Goal: Book appointment/travel/reservation

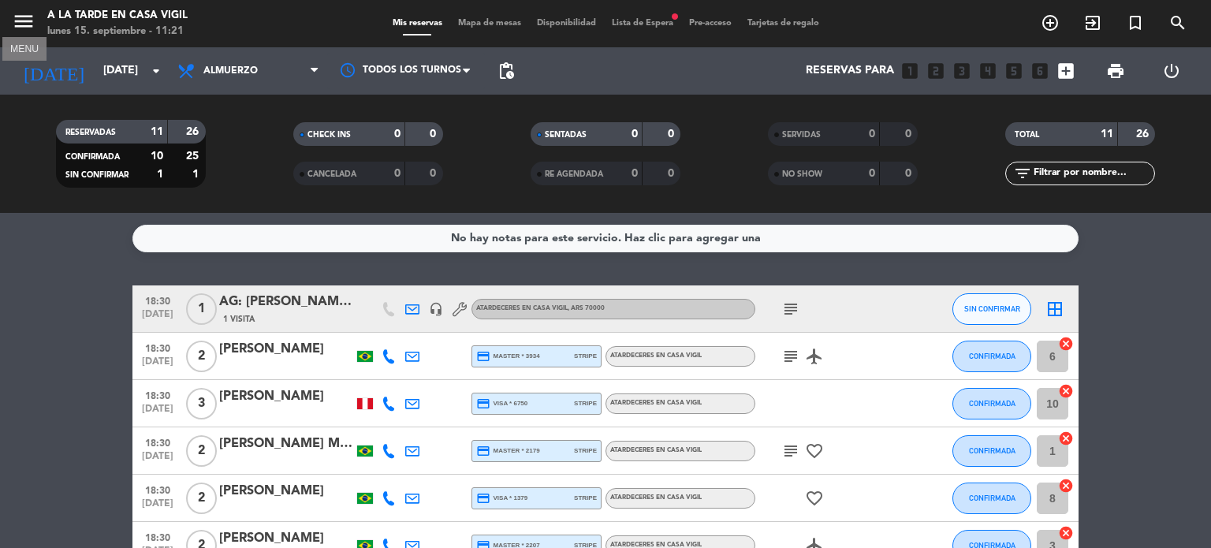
click at [21, 23] on icon "menu" at bounding box center [24, 21] width 24 height 24
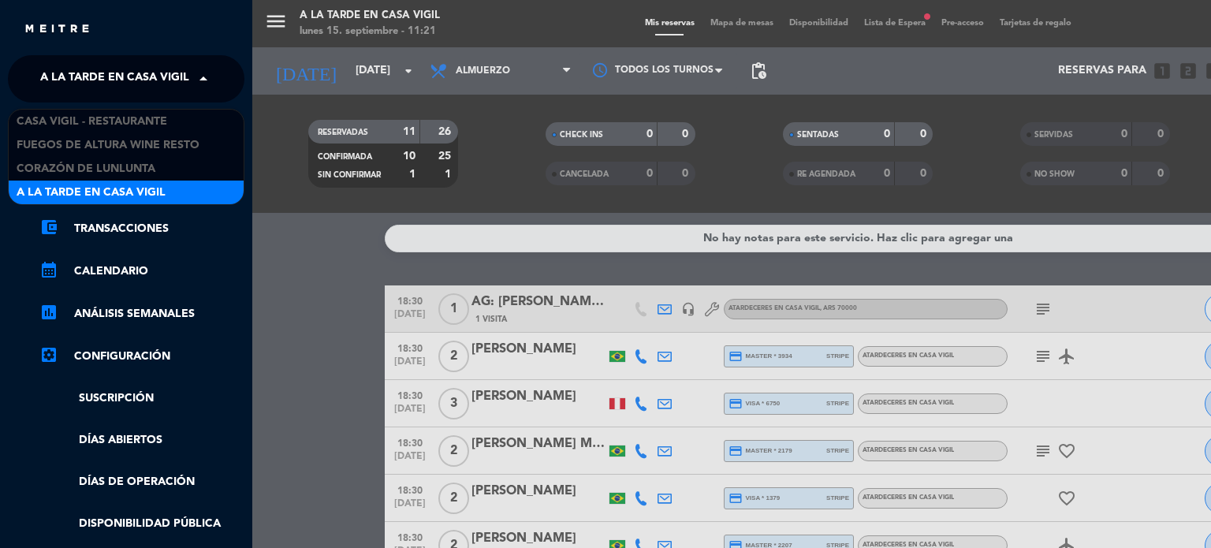
click at [205, 76] on span at bounding box center [207, 78] width 27 height 33
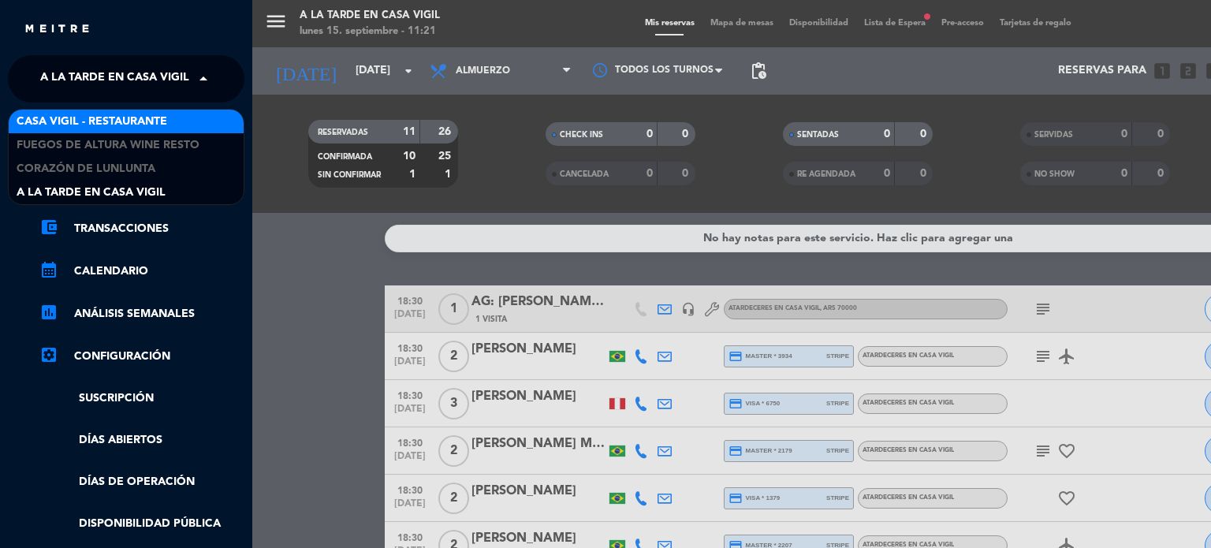
click at [129, 121] on span "Casa Vigil - Restaurante" at bounding box center [92, 122] width 151 height 18
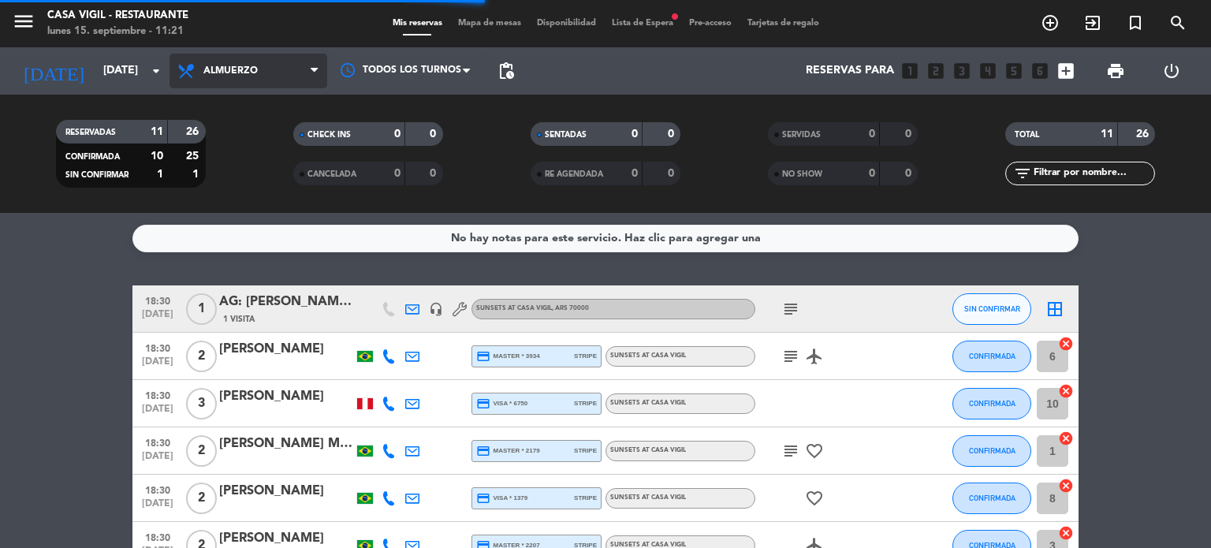
click at [315, 69] on icon at bounding box center [314, 71] width 7 height 13
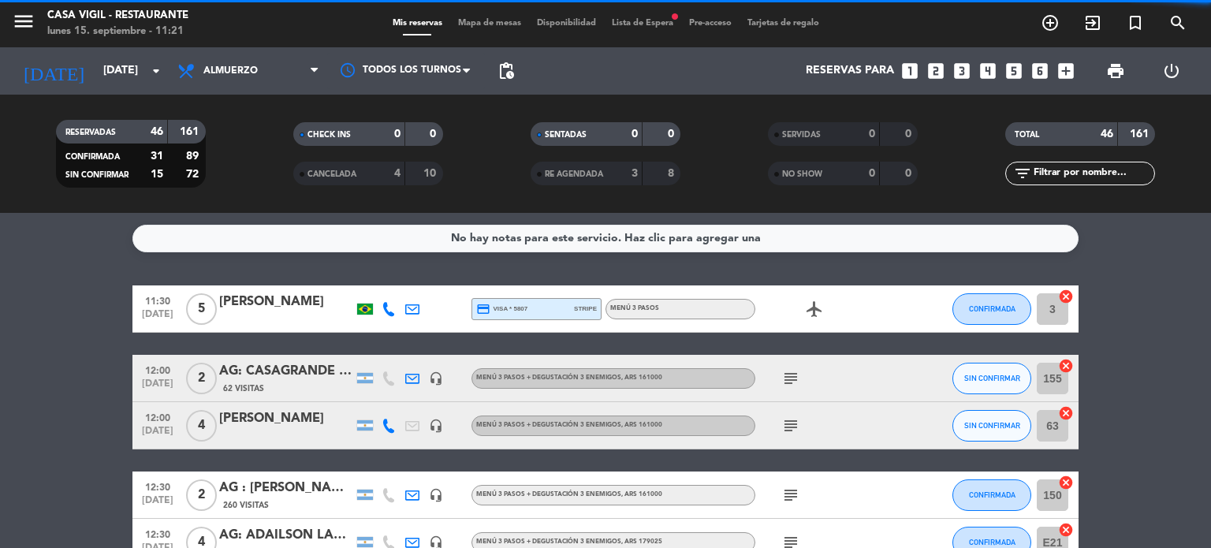
click at [240, 172] on filter-checkbox "RESERVADAS 46 161 CONFIRMADA 31 89 SIN CONFIRMAR 15 72" at bounding box center [130, 154] width 237 height 68
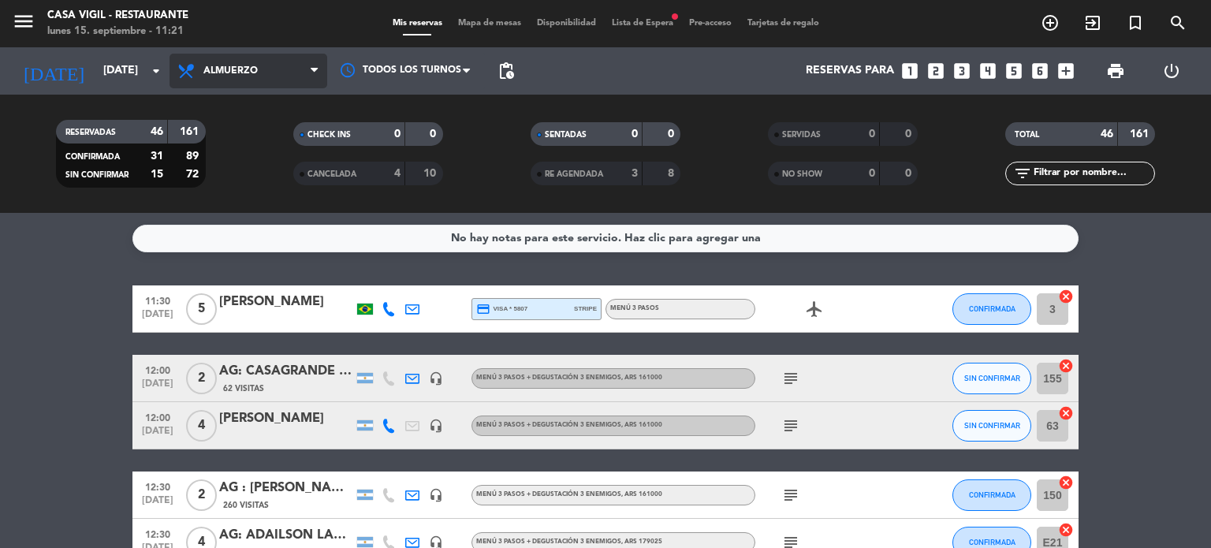
click at [312, 73] on icon at bounding box center [314, 71] width 7 height 13
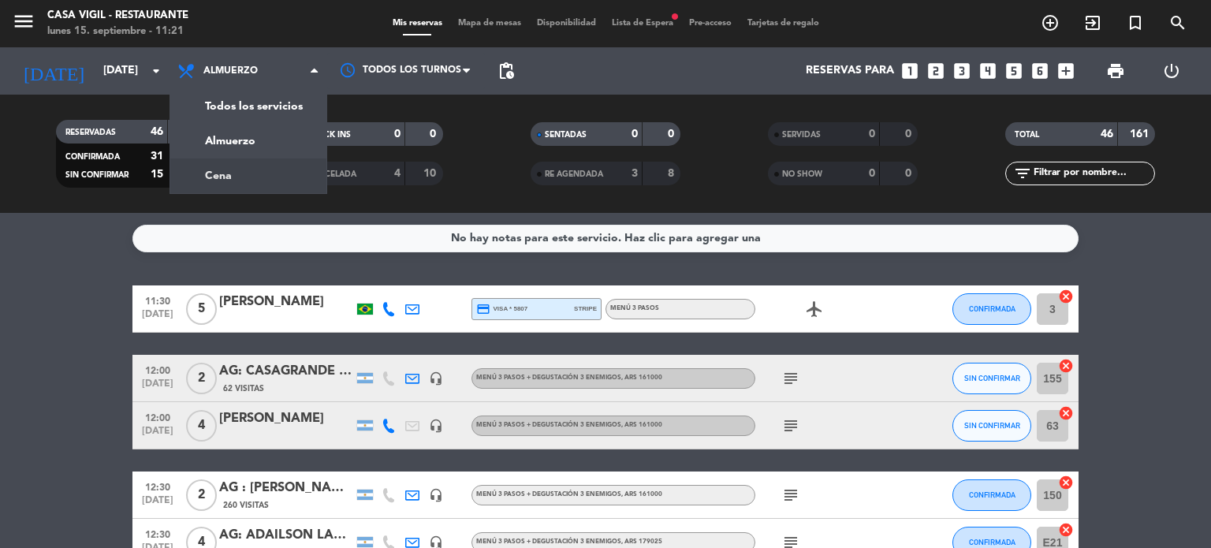
click at [244, 168] on div "menu Casa Vigil - Restaurante lunes 15. septiembre - 11:21 Mis reservas Mapa de…" at bounding box center [605, 106] width 1211 height 213
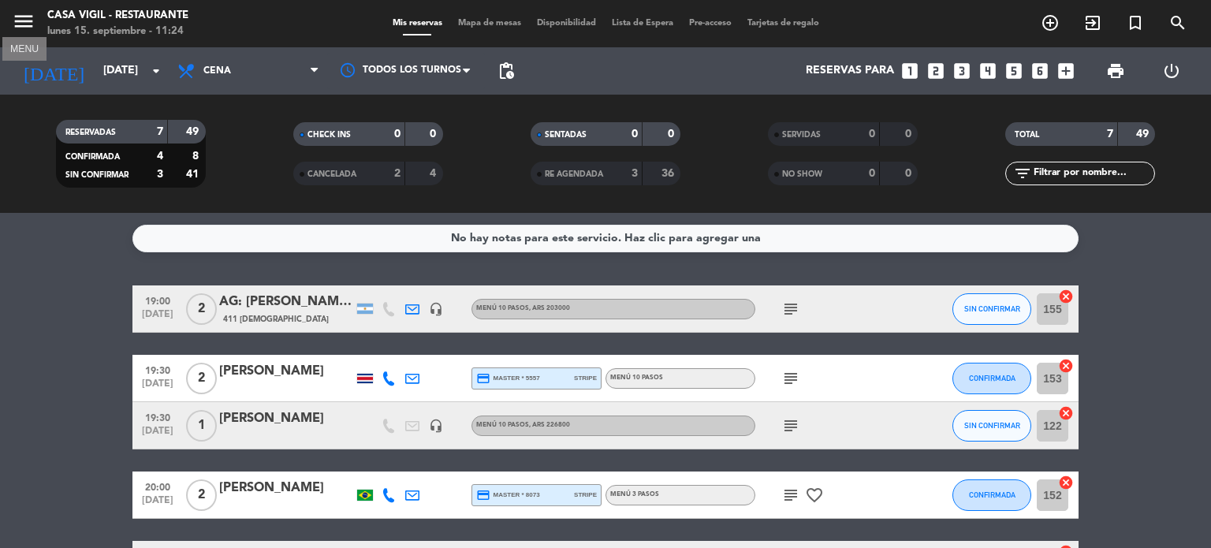
click at [34, 17] on icon "menu" at bounding box center [24, 21] width 24 height 24
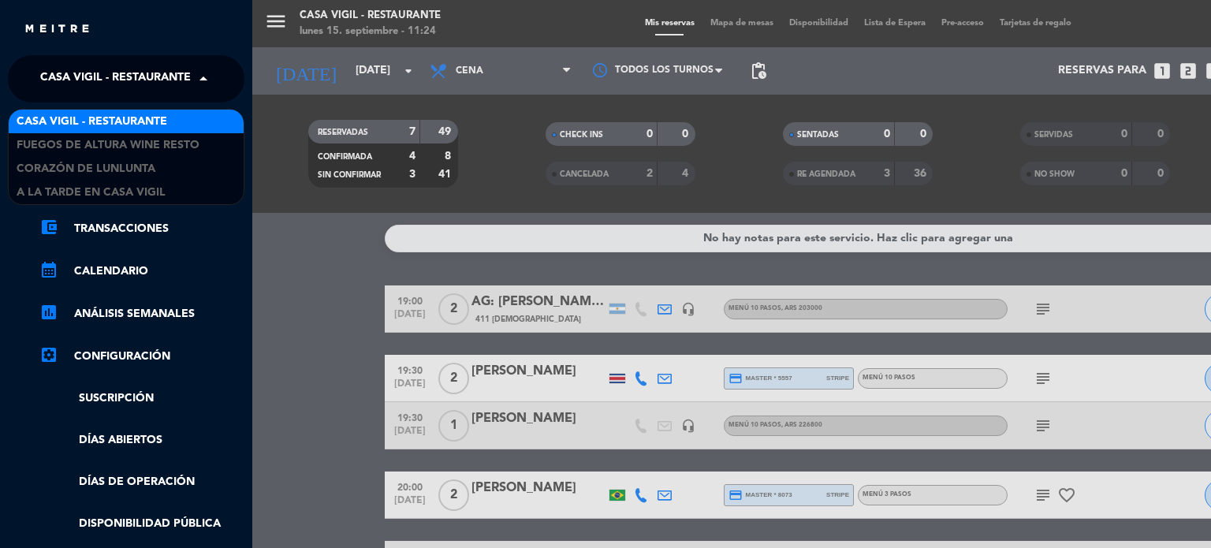
click at [200, 77] on span at bounding box center [207, 78] width 27 height 33
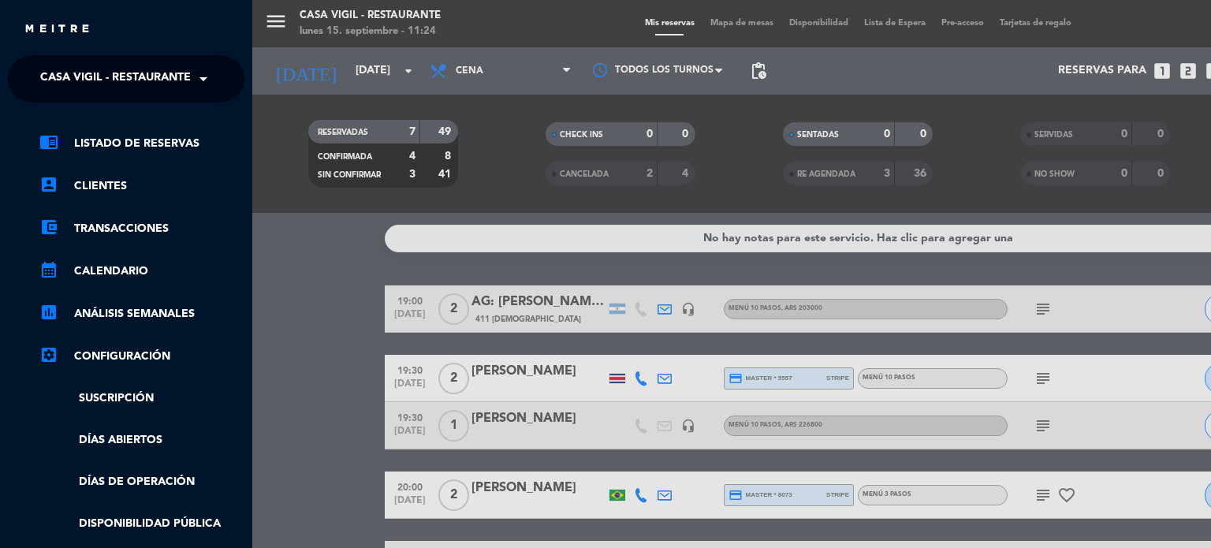
click at [198, 81] on span at bounding box center [207, 78] width 27 height 33
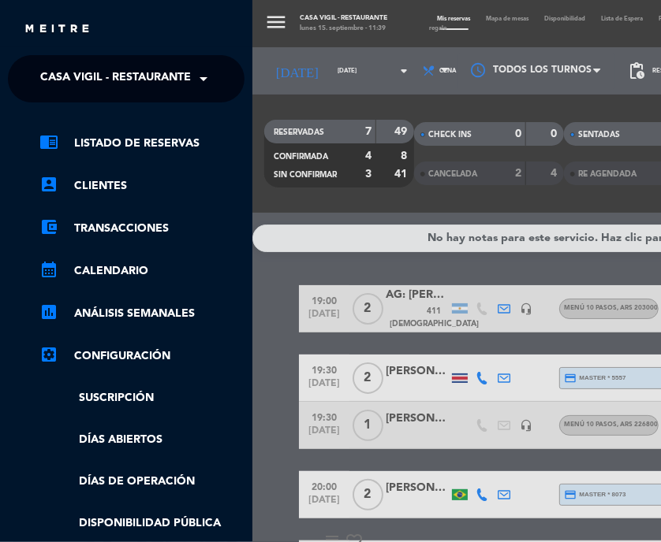
click at [279, 15] on div "menu Casa Vigil - Restaurante lunes 15. septiembre - 11:39 Mis reservas Mapa de…" at bounding box center [582, 271] width 661 height 542
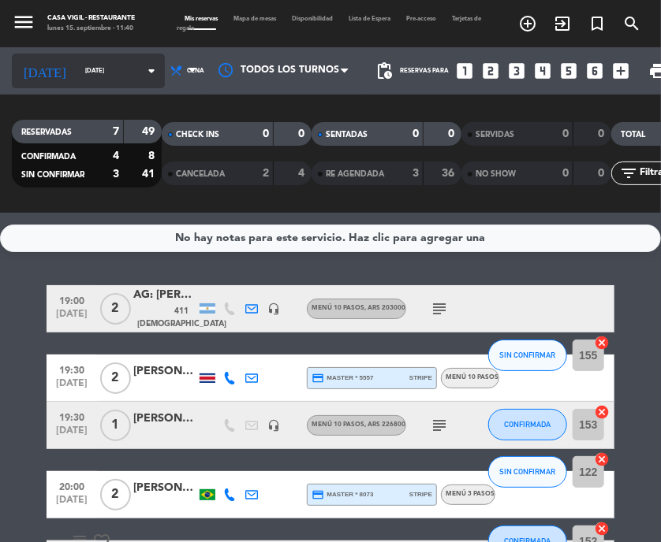
click at [142, 67] on icon "arrow_drop_down" at bounding box center [151, 70] width 19 height 19
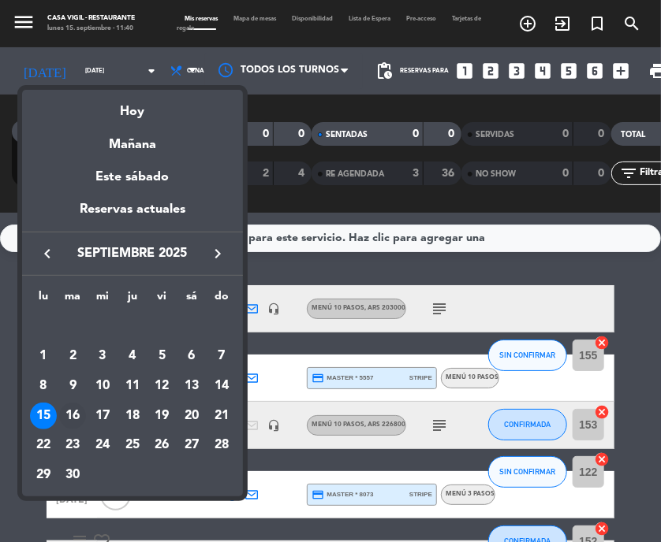
click at [78, 410] on div "16" at bounding box center [72, 416] width 27 height 27
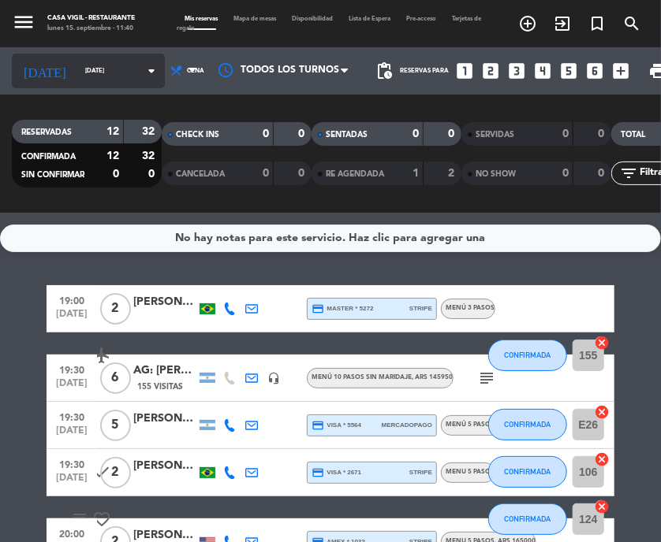
click at [142, 71] on icon "arrow_drop_down" at bounding box center [151, 70] width 19 height 19
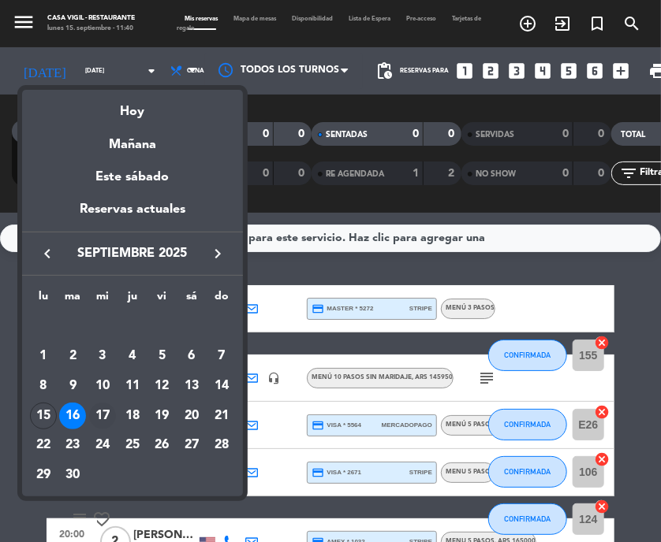
click at [102, 418] on div "17" at bounding box center [102, 416] width 27 height 27
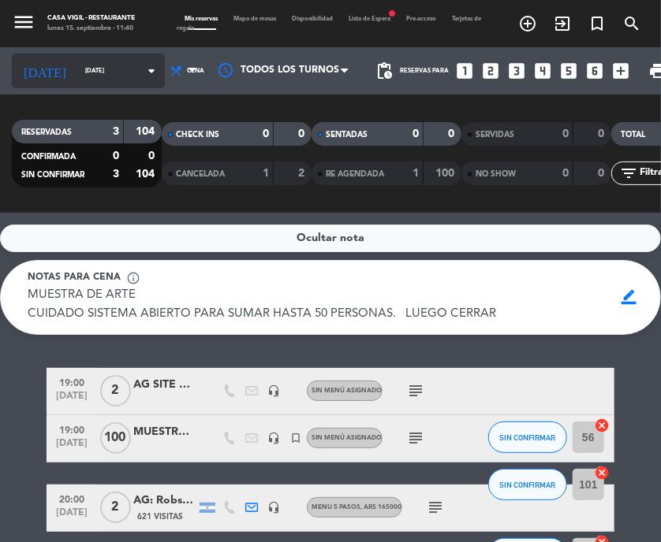
click at [142, 62] on icon "arrow_drop_down" at bounding box center [151, 70] width 19 height 19
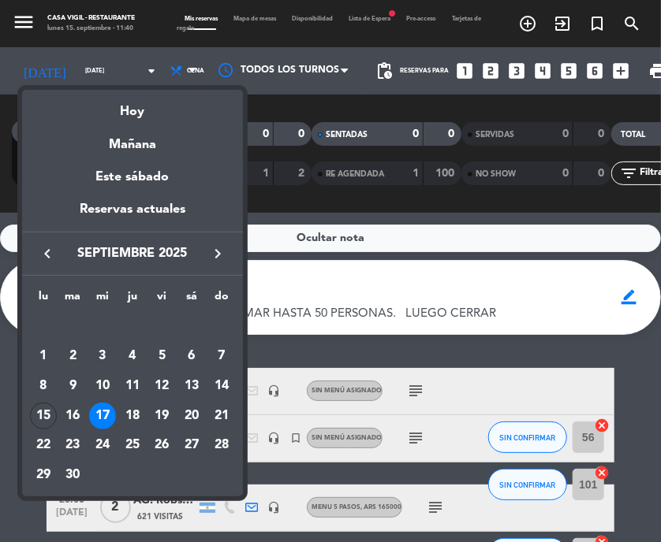
click at [90, 55] on div at bounding box center [330, 271] width 661 height 542
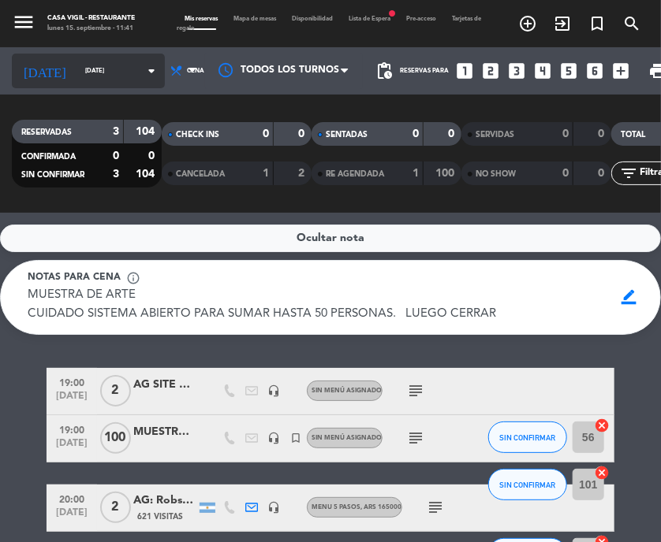
click at [142, 69] on icon "arrow_drop_down" at bounding box center [151, 70] width 19 height 19
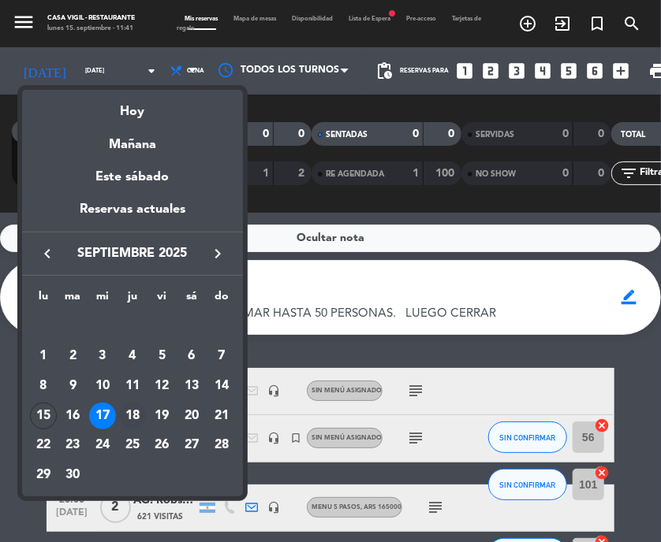
click at [132, 415] on div "18" at bounding box center [132, 416] width 27 height 27
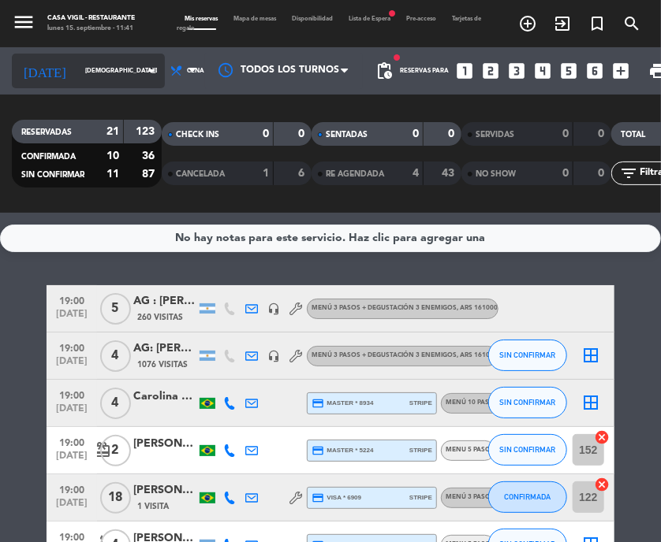
click at [142, 69] on icon "arrow_drop_down" at bounding box center [151, 70] width 19 height 19
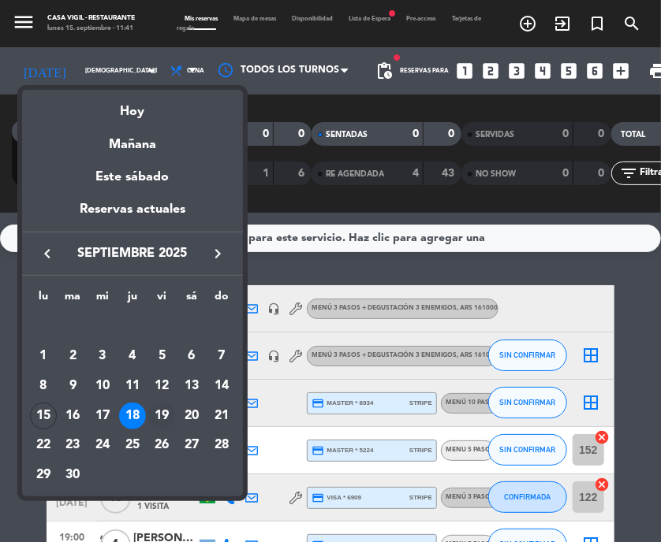
click at [161, 419] on div "19" at bounding box center [161, 416] width 27 height 27
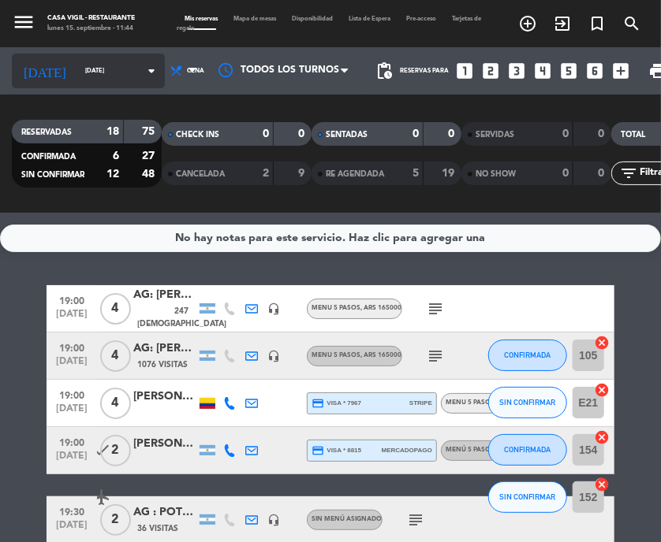
click at [142, 72] on icon "arrow_drop_down" at bounding box center [151, 70] width 19 height 19
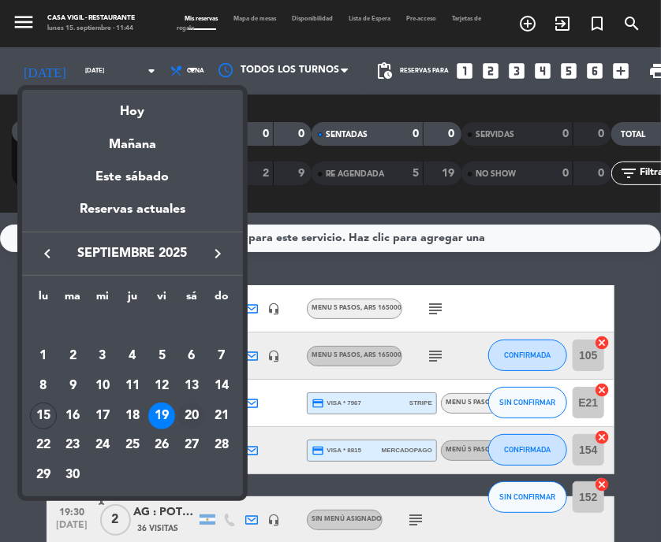
click at [196, 419] on div "20" at bounding box center [191, 416] width 27 height 27
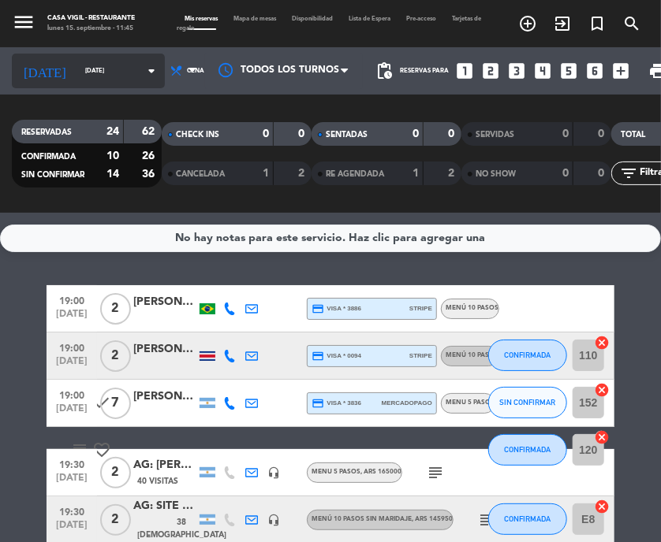
click at [142, 75] on icon "arrow_drop_down" at bounding box center [151, 70] width 19 height 19
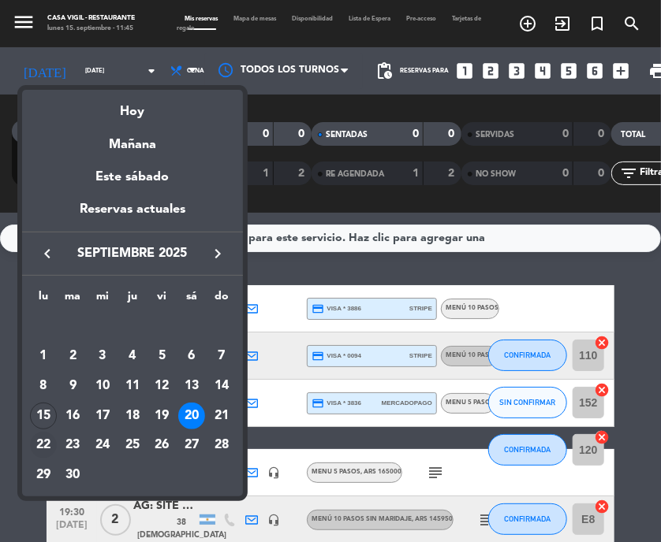
click at [49, 447] on div "22" at bounding box center [43, 445] width 27 height 27
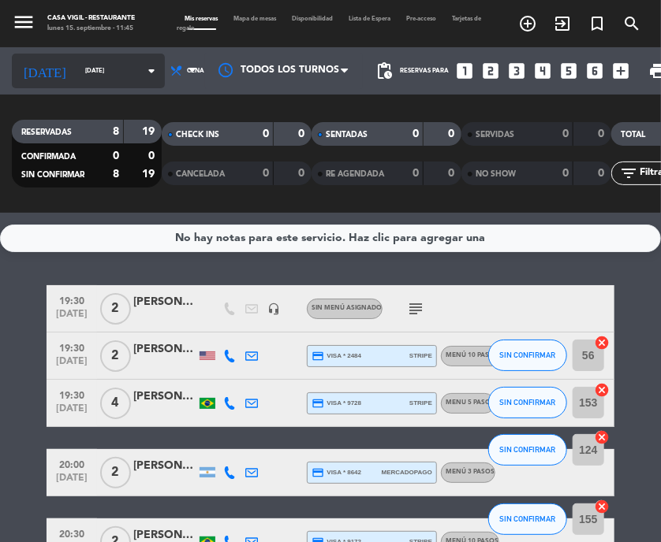
click at [142, 69] on icon "arrow_drop_down" at bounding box center [151, 70] width 19 height 19
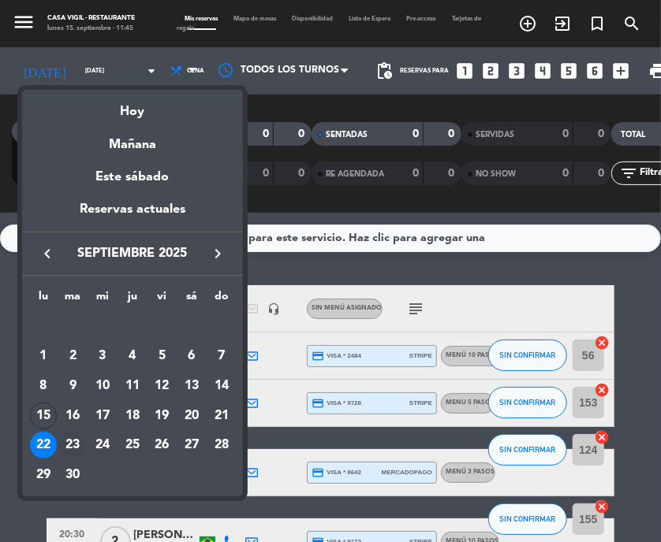
click at [76, 434] on div "23" at bounding box center [72, 445] width 27 height 27
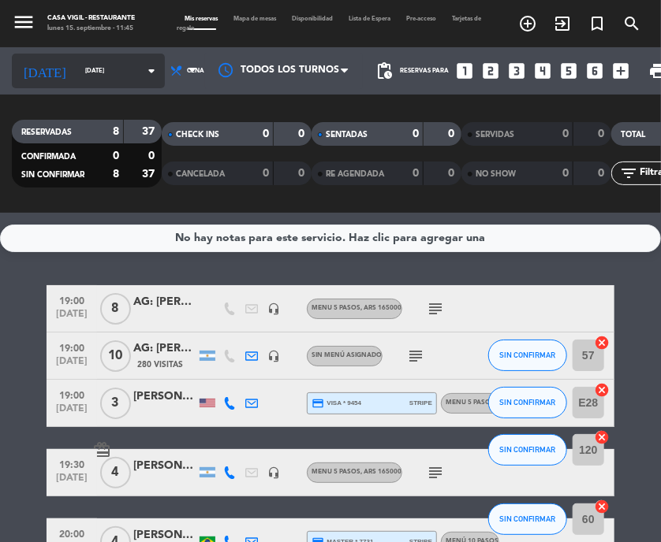
click at [142, 70] on icon "arrow_drop_down" at bounding box center [151, 70] width 19 height 19
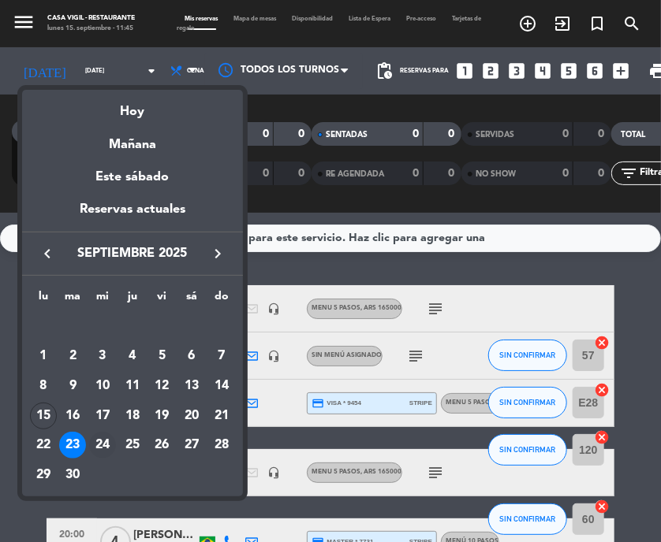
click at [109, 442] on div "24" at bounding box center [102, 445] width 27 height 27
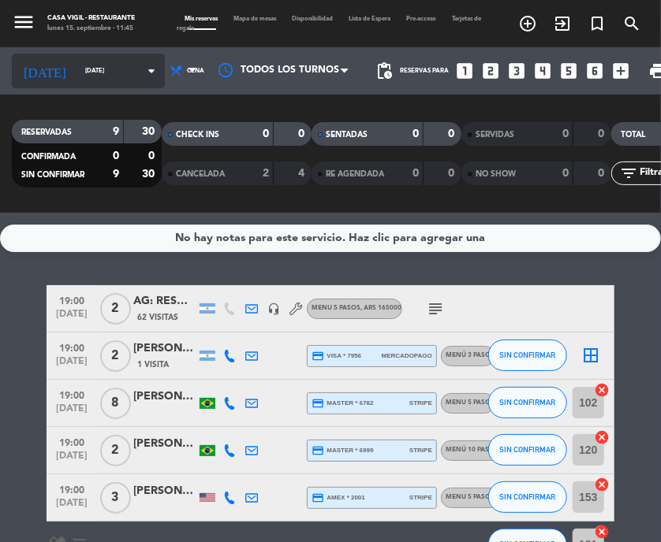
click at [142, 73] on icon "arrow_drop_down" at bounding box center [151, 70] width 19 height 19
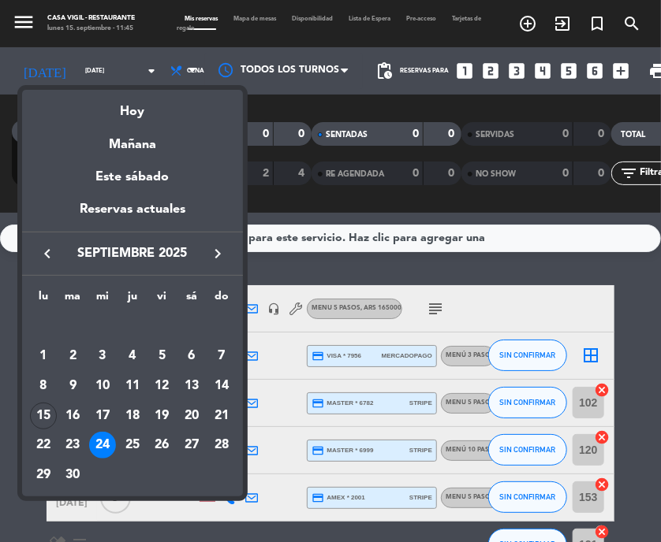
drag, startPoint x: 129, startPoint y: 448, endPoint x: 114, endPoint y: 391, distance: 58.9
click at [130, 447] on div "25" at bounding box center [132, 445] width 27 height 27
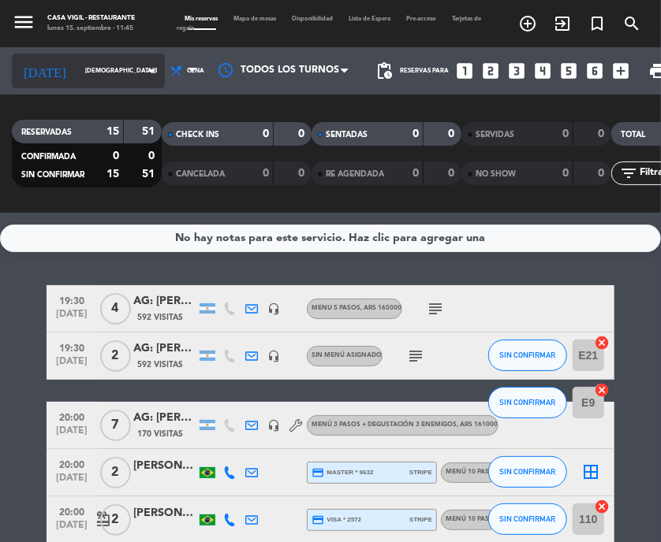
click at [142, 68] on icon "arrow_drop_down" at bounding box center [151, 70] width 19 height 19
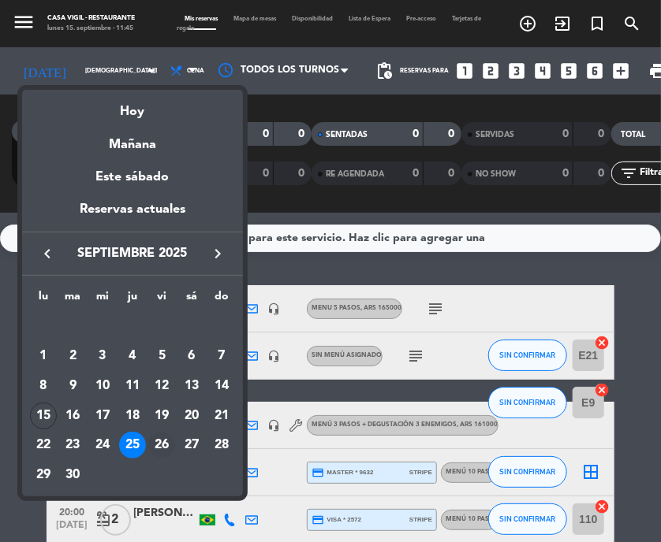
click at [168, 442] on div "26" at bounding box center [161, 445] width 27 height 27
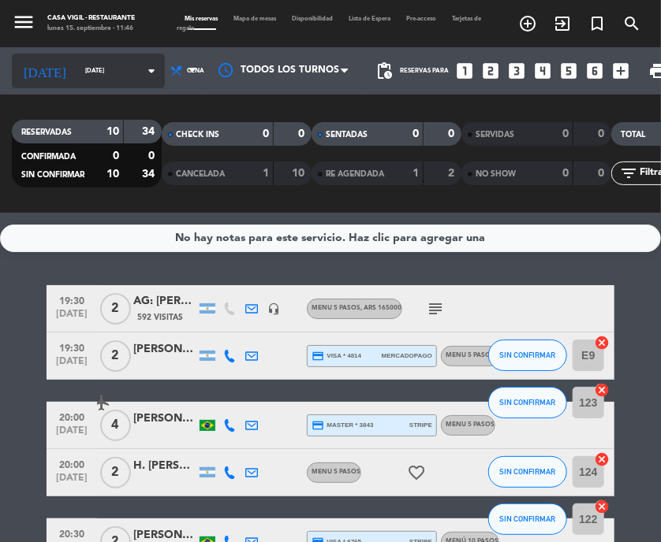
click at [142, 65] on icon "arrow_drop_down" at bounding box center [151, 70] width 19 height 19
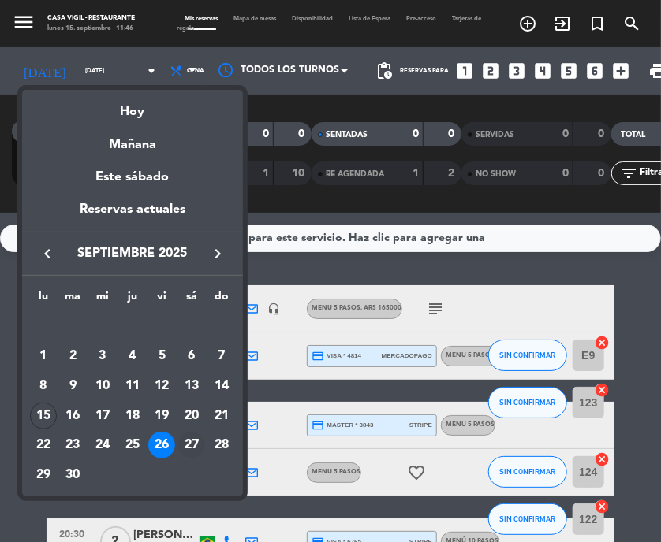
click at [185, 444] on div "27" at bounding box center [191, 445] width 27 height 27
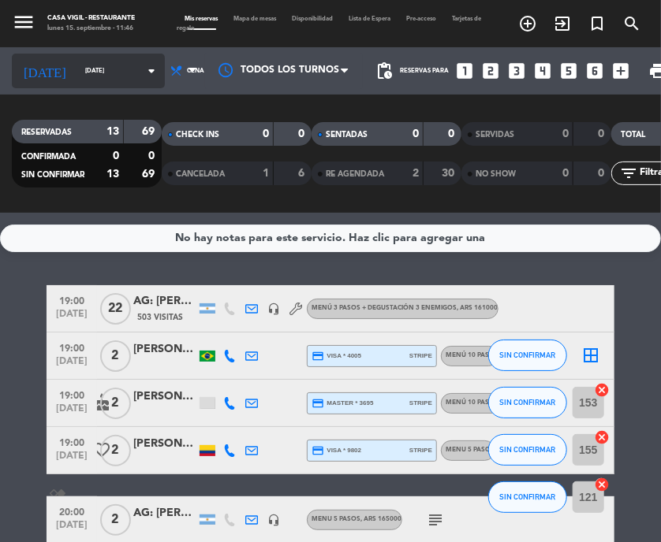
click at [142, 67] on icon "arrow_drop_down" at bounding box center [151, 70] width 19 height 19
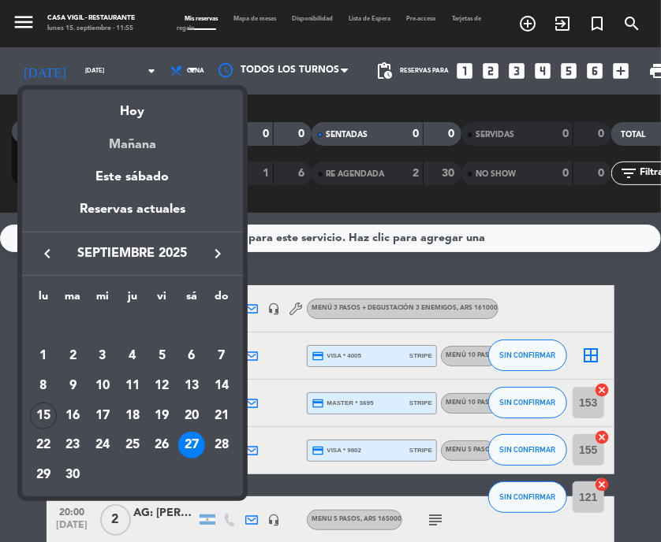
click at [192, 132] on div "Mañana" at bounding box center [132, 139] width 221 height 32
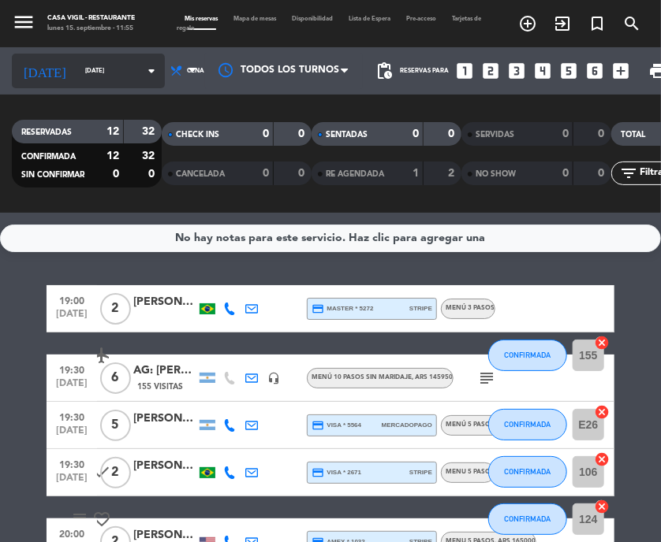
click at [142, 66] on icon "arrow_drop_down" at bounding box center [151, 70] width 19 height 19
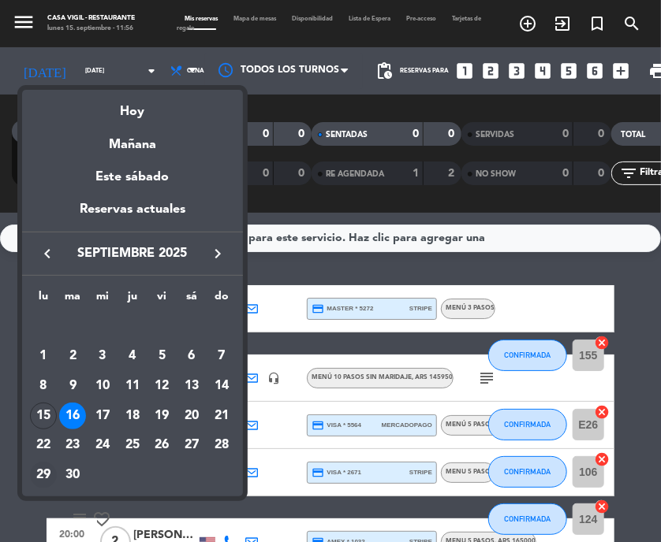
click at [39, 475] on div "29" at bounding box center [43, 475] width 27 height 27
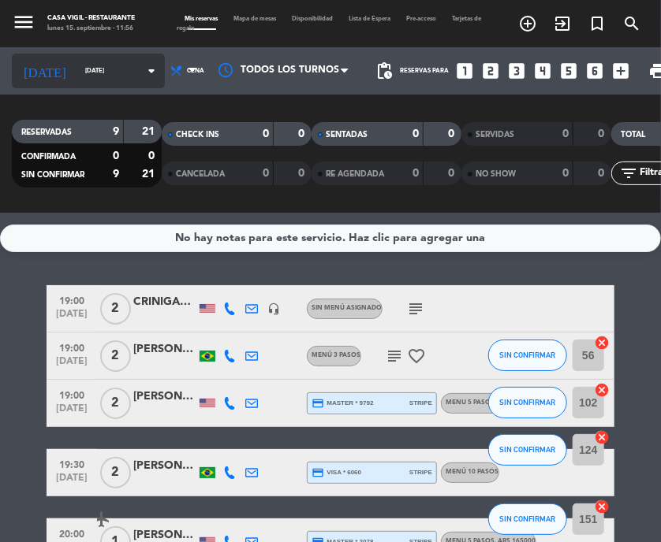
click at [142, 73] on icon "arrow_drop_down" at bounding box center [151, 70] width 19 height 19
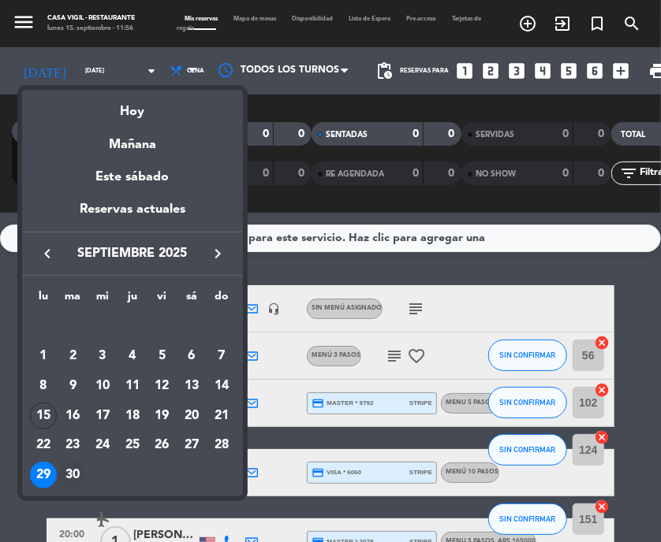
click at [75, 474] on div "30" at bounding box center [72, 475] width 27 height 27
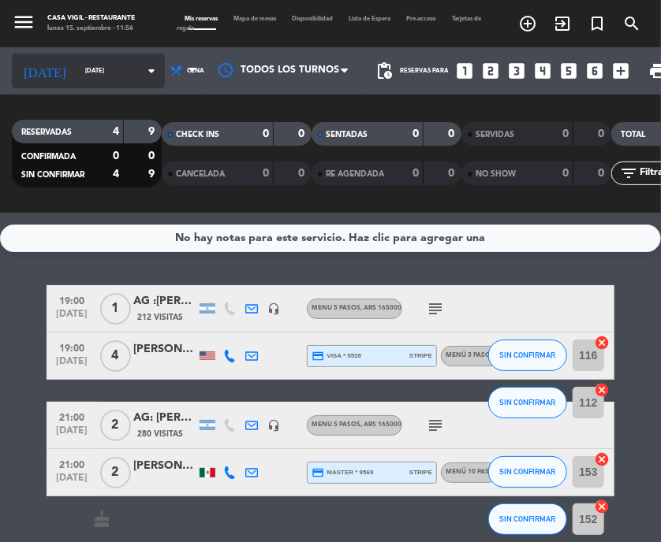
click at [142, 72] on icon "arrow_drop_down" at bounding box center [151, 70] width 19 height 19
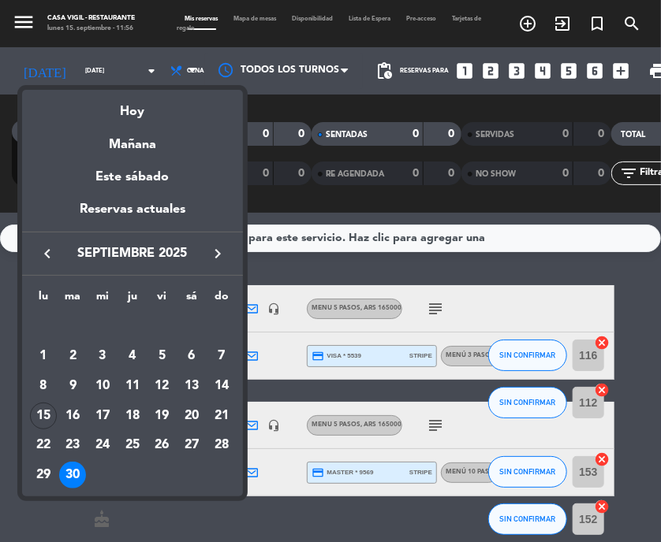
click at [221, 242] on div "keyboard_arrow_left septiembre 2025 keyboard_arrow_right" at bounding box center [132, 254] width 221 height 44
click at [218, 249] on icon "keyboard_arrow_right" at bounding box center [217, 253] width 19 height 19
drag, startPoint x: 102, startPoint y: 350, endPoint x: 299, endPoint y: 278, distance: 209.3
click at [102, 349] on div "1" at bounding box center [102, 356] width 27 height 27
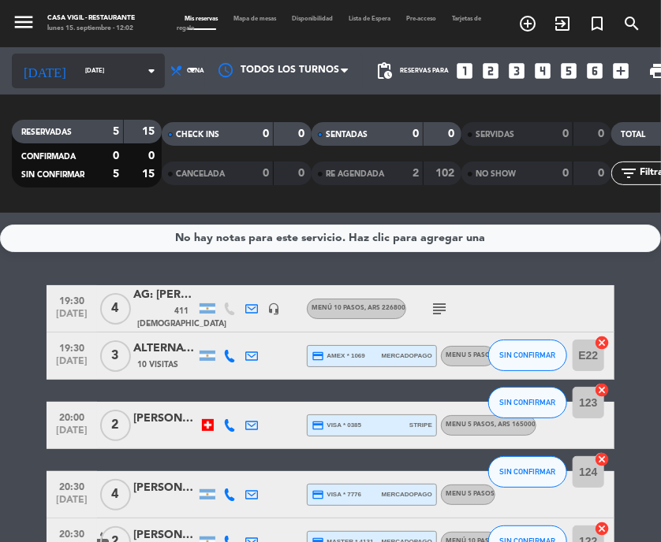
click at [142, 72] on icon "arrow_drop_down" at bounding box center [151, 70] width 19 height 19
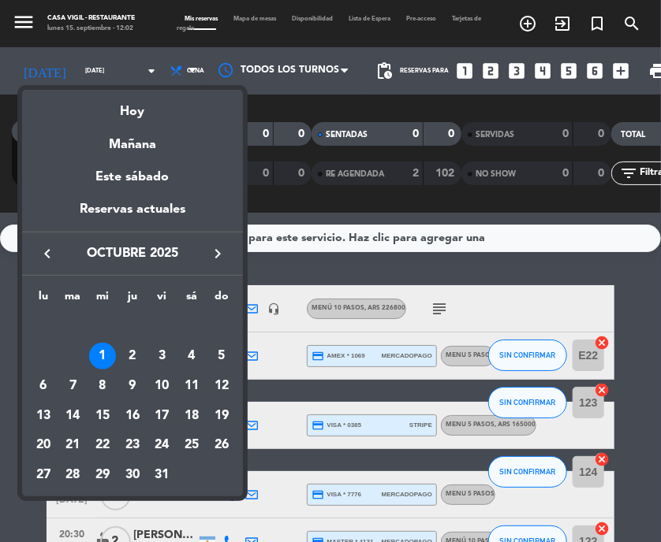
drag, startPoint x: 127, startPoint y: 349, endPoint x: 120, endPoint y: 345, distance: 8.5
click at [128, 349] on div "2" at bounding box center [132, 356] width 27 height 27
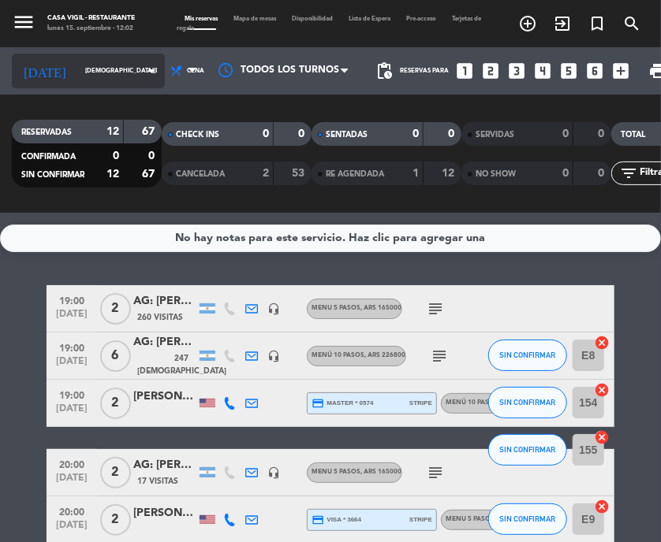
click at [142, 69] on icon "arrow_drop_down" at bounding box center [151, 70] width 19 height 19
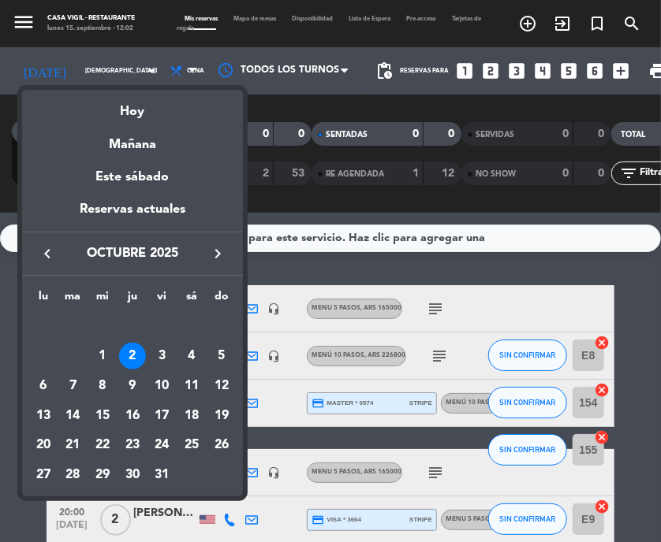
drag, startPoint x: 167, startPoint y: 352, endPoint x: 27, endPoint y: 284, distance: 155.9
click at [165, 351] on div "3" at bounding box center [161, 356] width 27 height 27
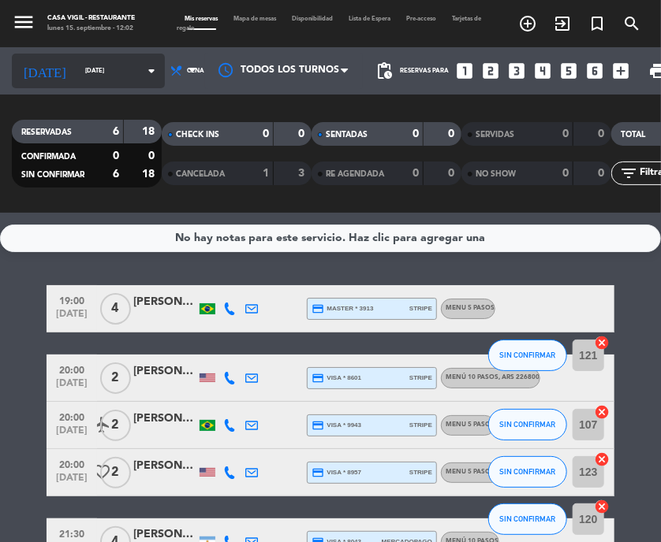
click at [142, 72] on icon "arrow_drop_down" at bounding box center [151, 70] width 19 height 19
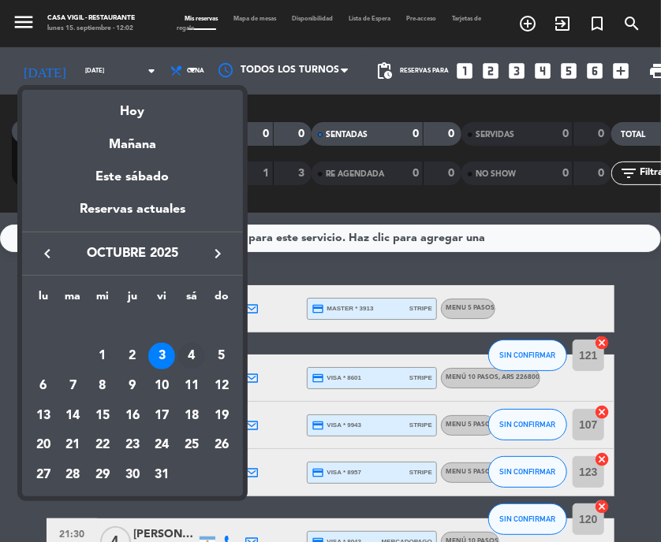
click at [190, 362] on div "4" at bounding box center [191, 356] width 27 height 27
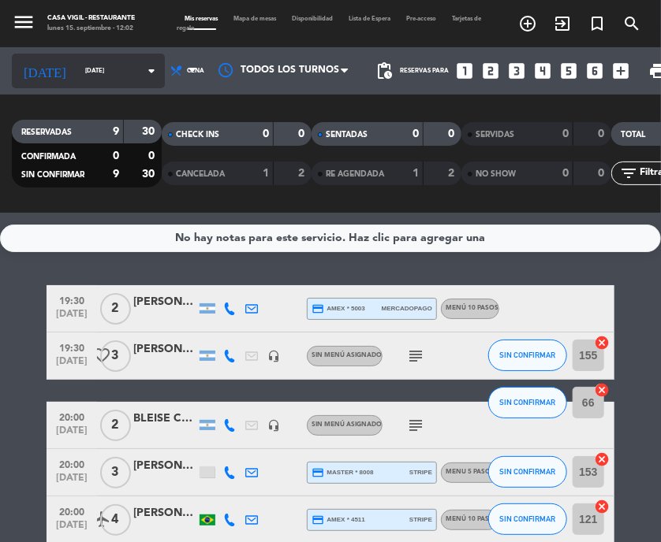
click at [142, 69] on icon "arrow_drop_down" at bounding box center [151, 70] width 19 height 19
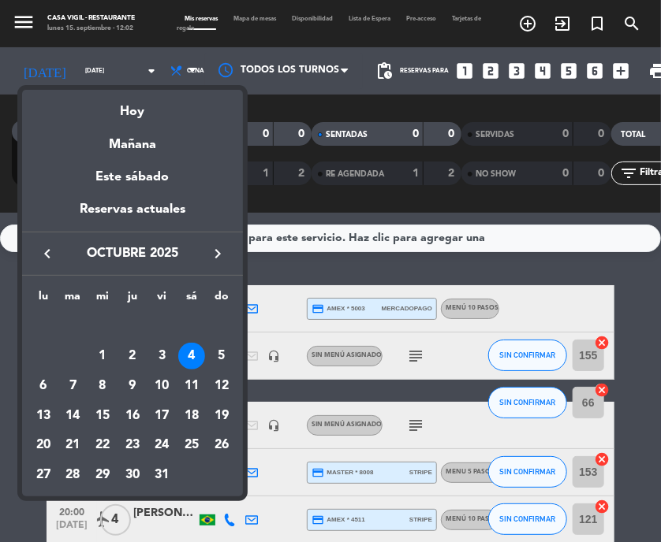
drag, startPoint x: 41, startPoint y: 386, endPoint x: 13, endPoint y: 360, distance: 38.5
click at [41, 386] on div "6" at bounding box center [43, 386] width 27 height 27
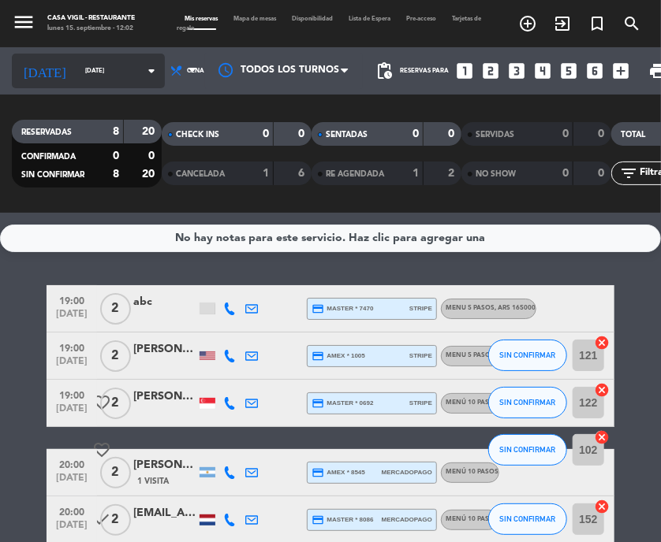
click at [142, 73] on icon "arrow_drop_down" at bounding box center [151, 70] width 19 height 19
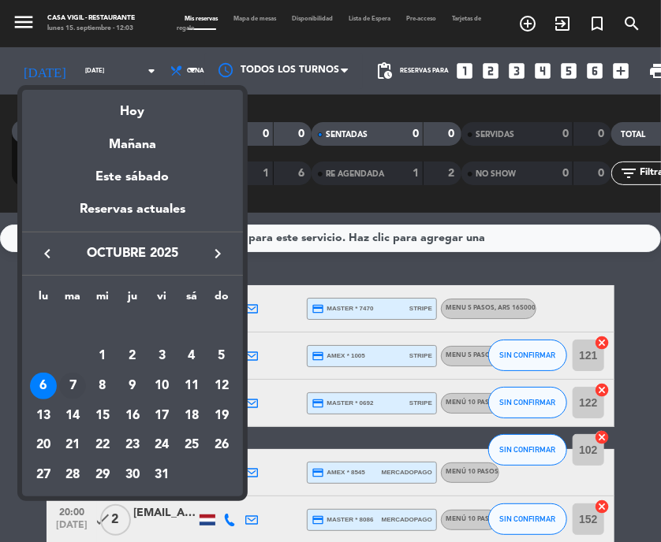
click at [76, 389] on div "7" at bounding box center [72, 386] width 27 height 27
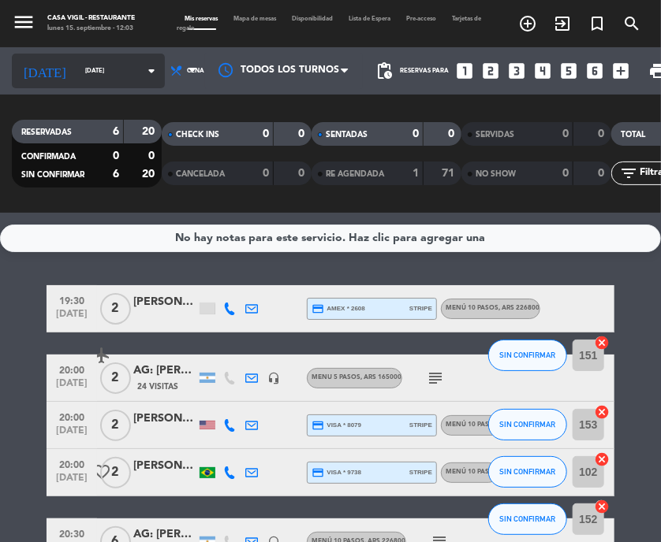
click at [142, 76] on icon "arrow_drop_down" at bounding box center [151, 70] width 19 height 19
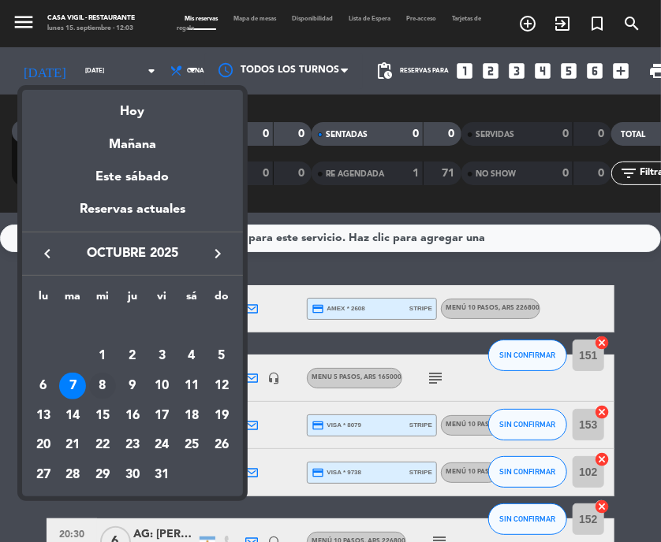
click at [112, 385] on div "8" at bounding box center [102, 386] width 27 height 27
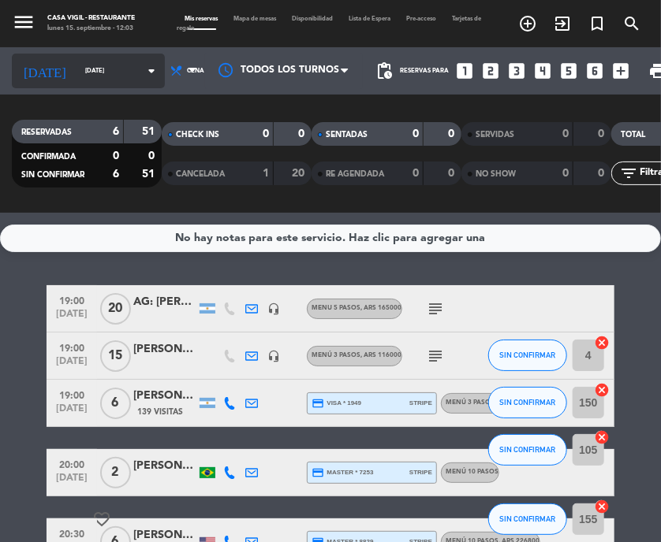
click at [142, 77] on icon "arrow_drop_down" at bounding box center [151, 70] width 19 height 19
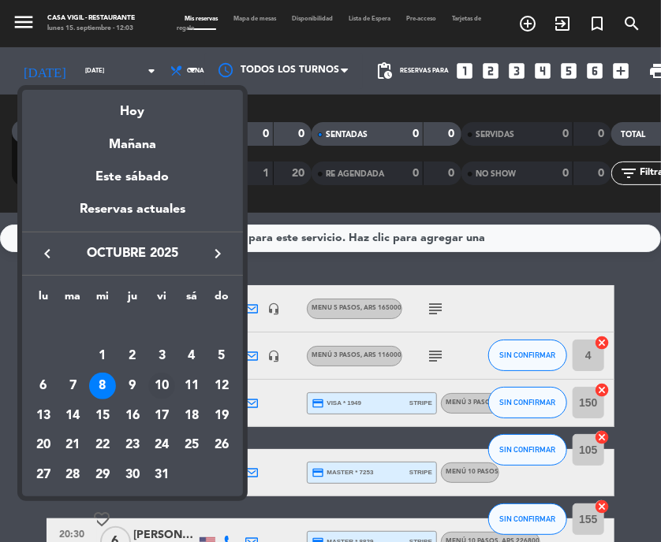
drag, startPoint x: 142, startPoint y: 383, endPoint x: 156, endPoint y: 385, distance: 14.3
click at [150, 382] on tr "6 7 8 9 10 11 12" at bounding box center [132, 386] width 208 height 30
click at [133, 389] on div "9" at bounding box center [132, 386] width 27 height 27
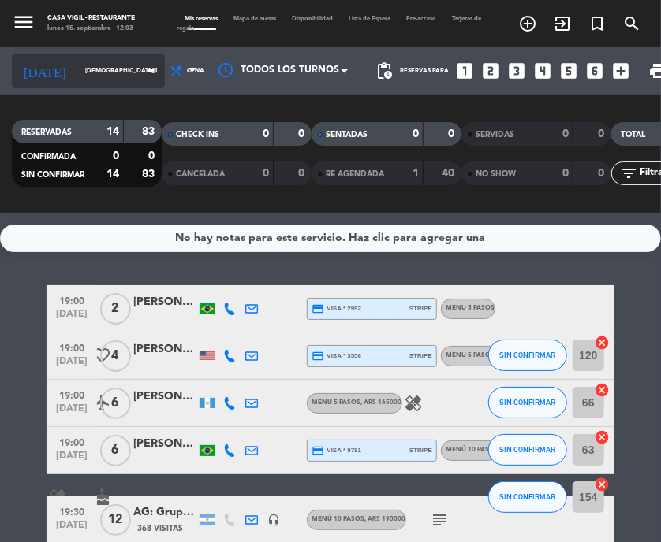
click at [142, 71] on icon "arrow_drop_down" at bounding box center [151, 70] width 19 height 19
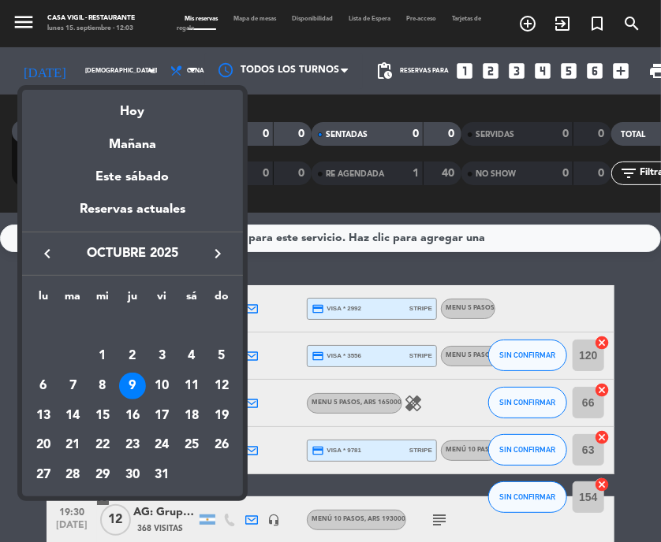
click at [169, 390] on div "10" at bounding box center [161, 386] width 27 height 27
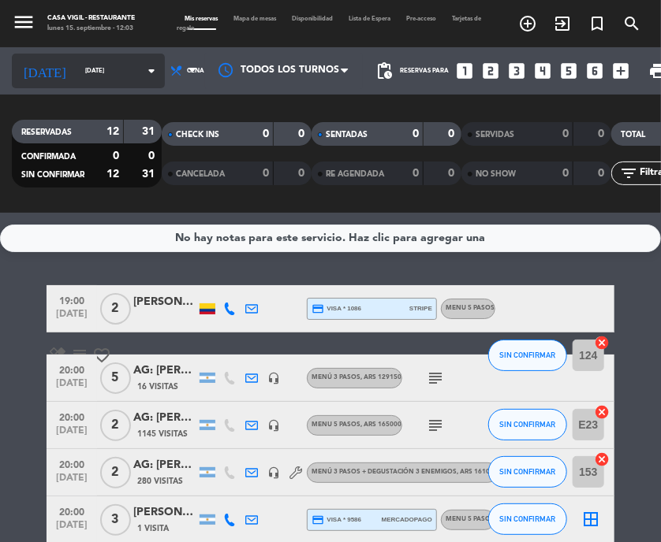
click at [142, 73] on icon "arrow_drop_down" at bounding box center [151, 70] width 19 height 19
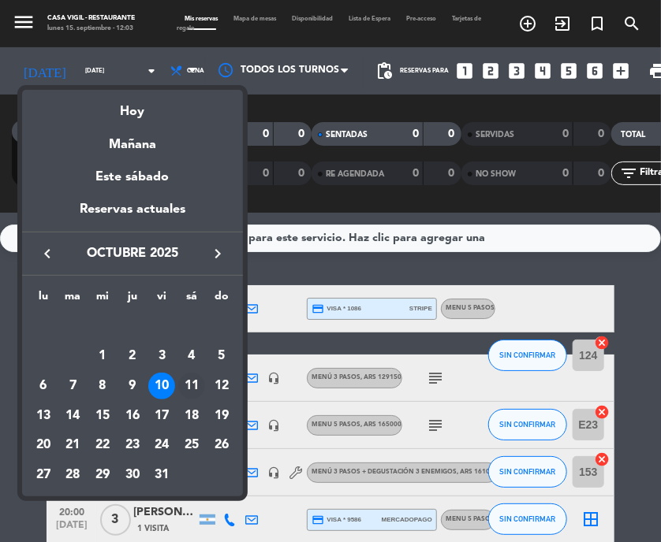
click at [194, 389] on div "11" at bounding box center [191, 386] width 27 height 27
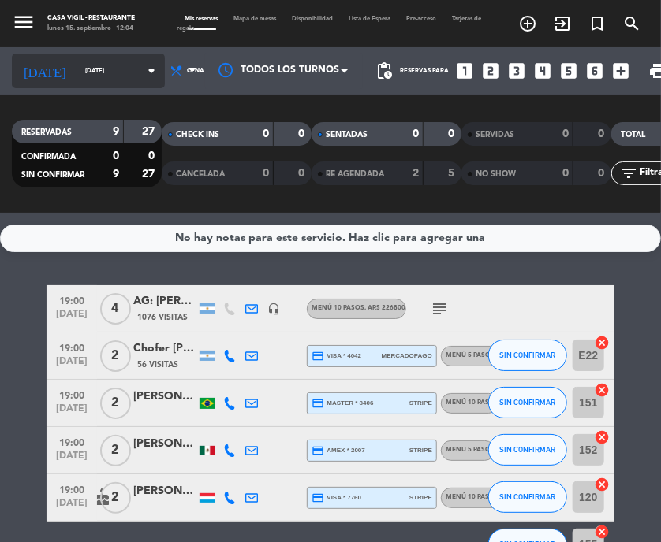
click at [142, 69] on icon "arrow_drop_down" at bounding box center [151, 70] width 19 height 19
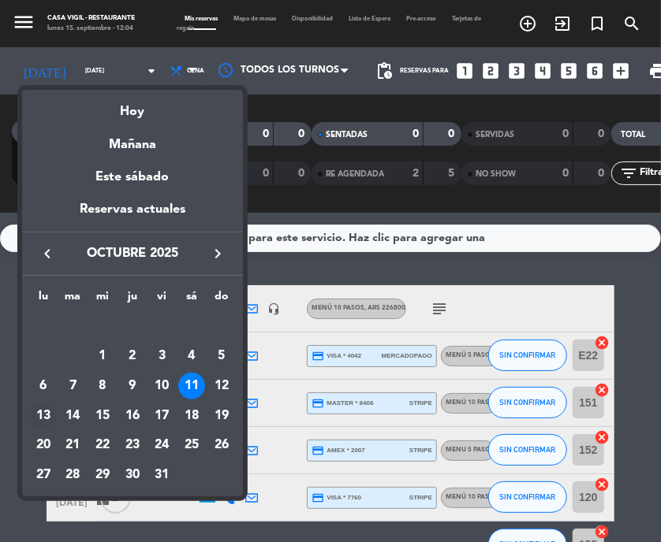
click at [47, 411] on div "13" at bounding box center [43, 416] width 27 height 27
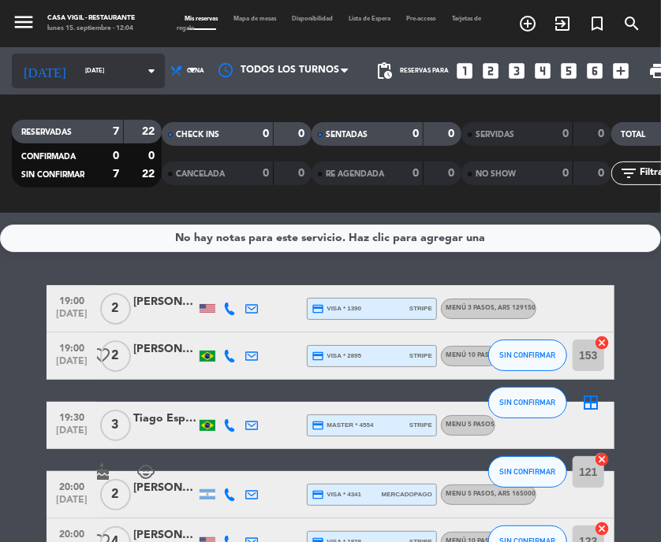
click at [142, 76] on icon "arrow_drop_down" at bounding box center [151, 70] width 19 height 19
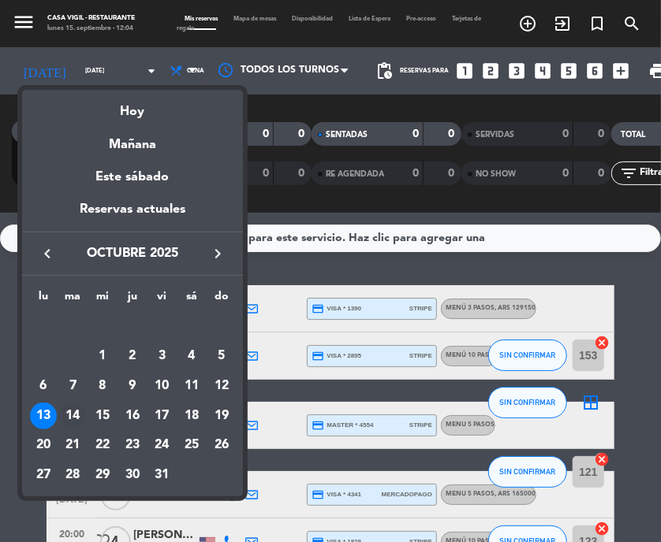
click at [85, 409] on div "14" at bounding box center [72, 416] width 27 height 27
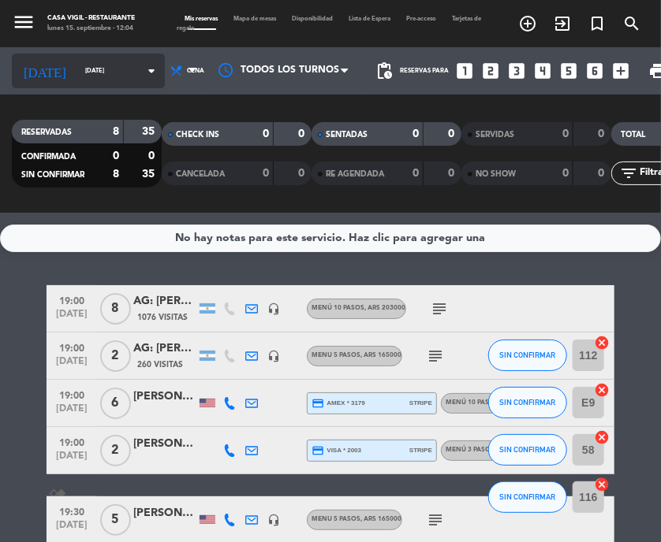
click at [142, 69] on icon "arrow_drop_down" at bounding box center [151, 70] width 19 height 19
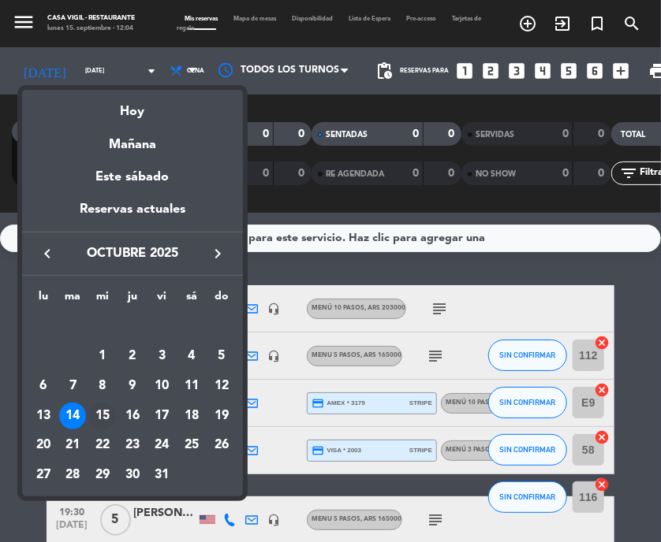
click at [110, 411] on div "15" at bounding box center [102, 416] width 27 height 27
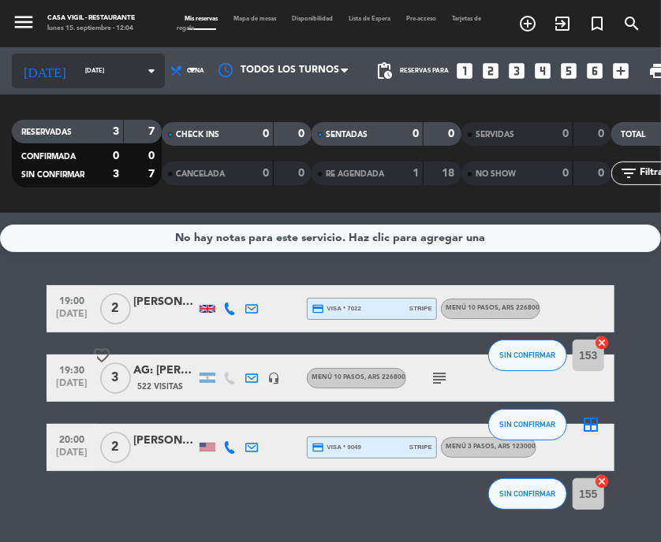
click at [142, 69] on icon "arrow_drop_down" at bounding box center [151, 70] width 19 height 19
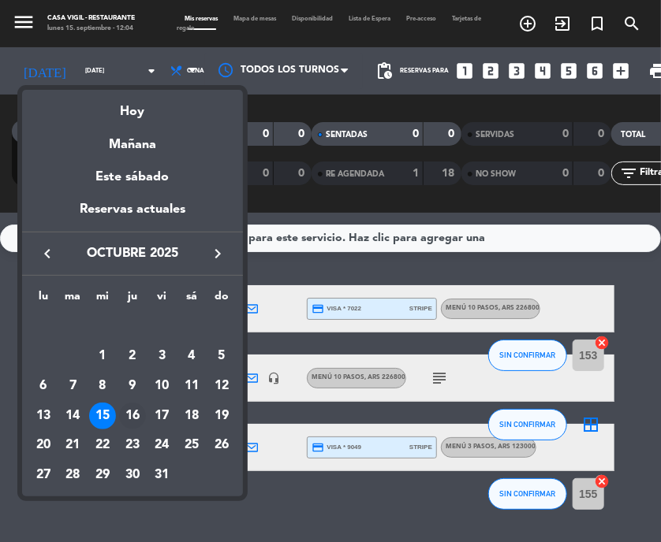
click at [134, 417] on div "16" at bounding box center [132, 416] width 27 height 27
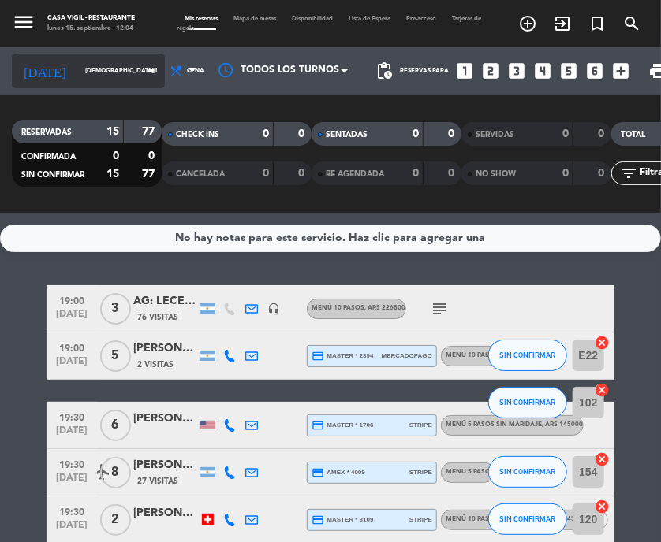
click at [142, 62] on icon "arrow_drop_down" at bounding box center [151, 70] width 19 height 19
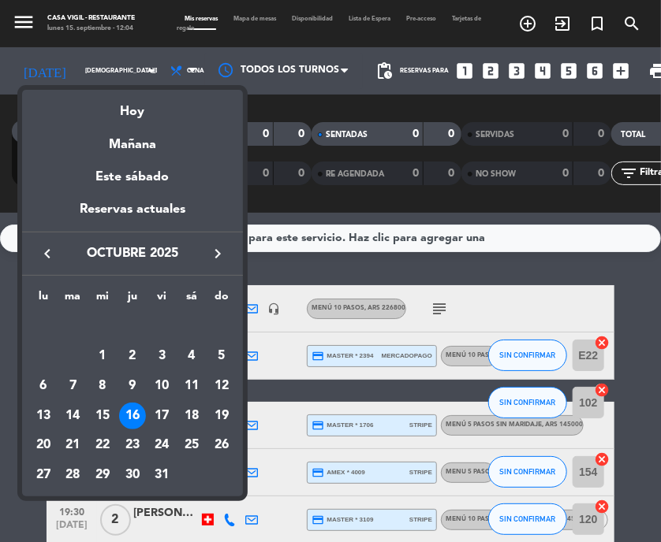
click at [163, 410] on div "17" at bounding box center [161, 416] width 27 height 27
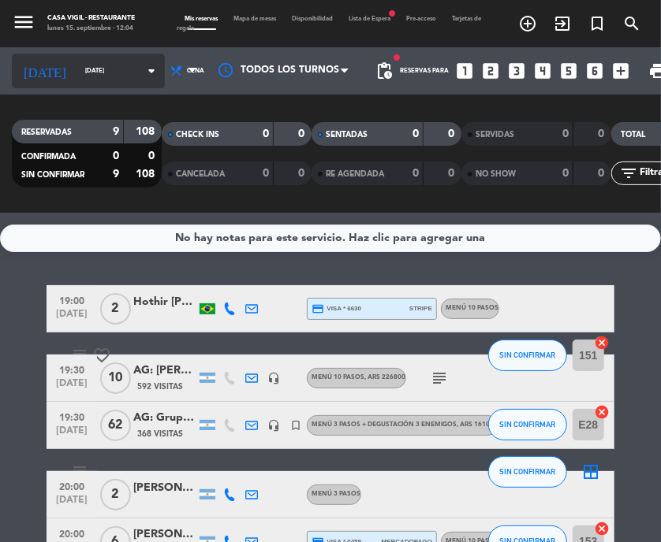
click at [109, 72] on input "[DATE]" at bounding box center [121, 71] width 88 height 24
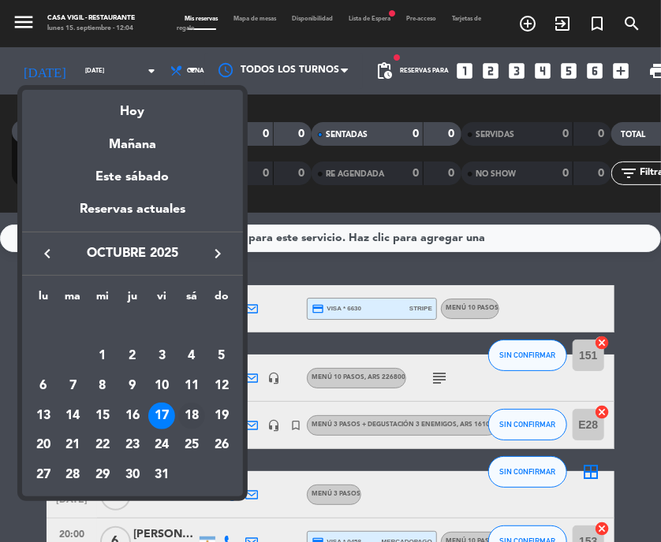
click at [185, 425] on div "18" at bounding box center [191, 416] width 27 height 27
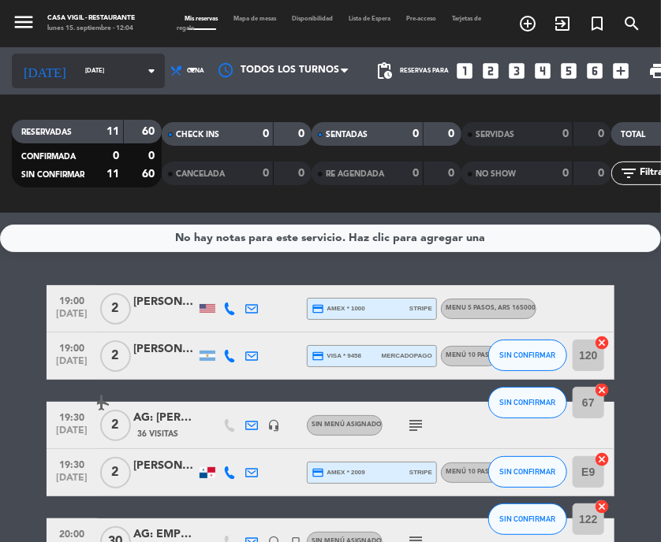
click at [130, 75] on input "[DATE]" at bounding box center [121, 71] width 88 height 24
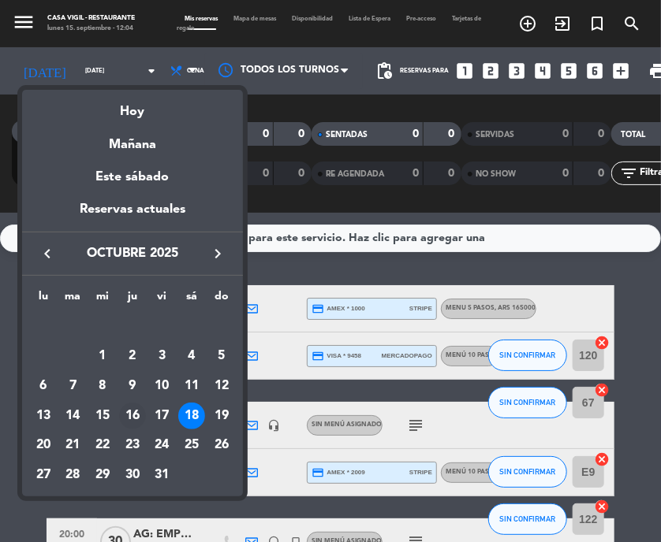
click at [144, 412] on div "16" at bounding box center [132, 416] width 27 height 27
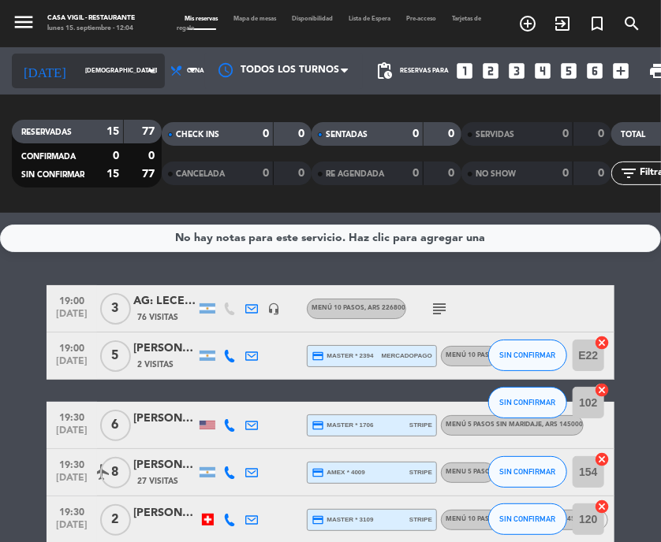
click at [142, 64] on icon "arrow_drop_down" at bounding box center [151, 70] width 19 height 19
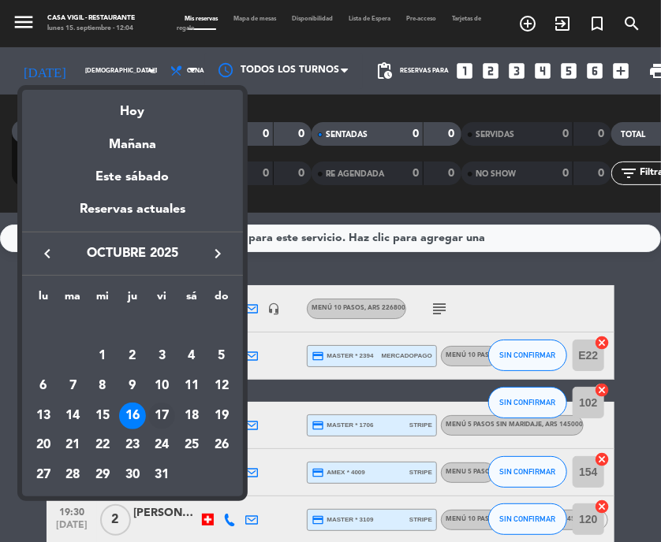
click at [160, 403] on div "17" at bounding box center [161, 416] width 27 height 27
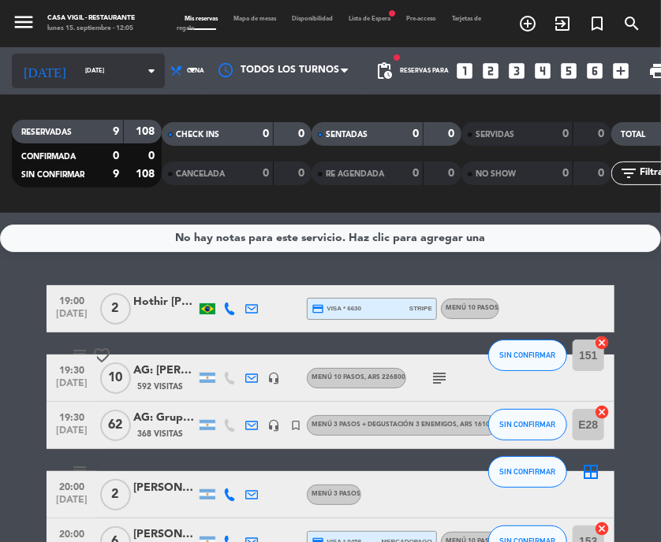
click at [142, 75] on icon "arrow_drop_down" at bounding box center [151, 70] width 19 height 19
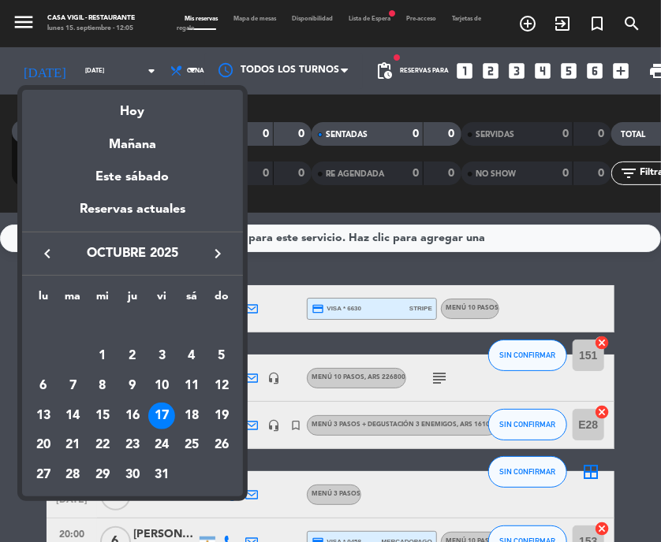
click at [188, 422] on div "18" at bounding box center [191, 416] width 27 height 27
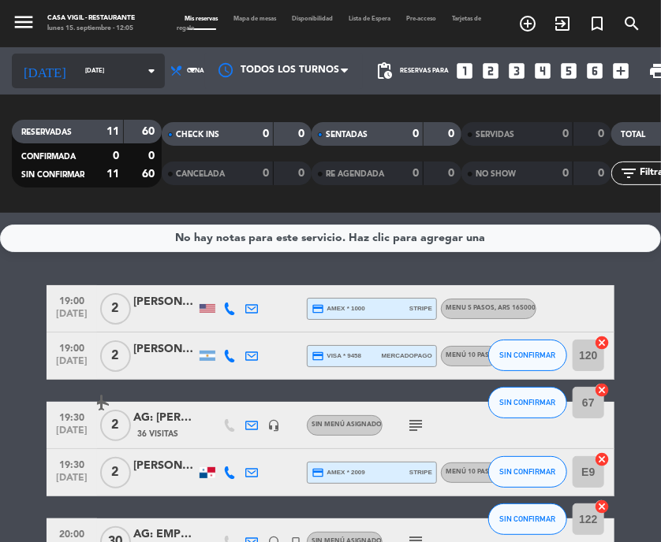
click at [142, 69] on icon "arrow_drop_down" at bounding box center [151, 70] width 19 height 19
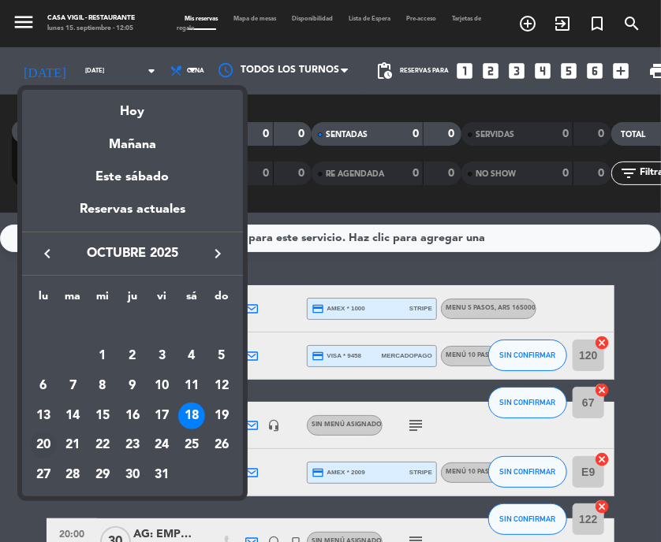
click at [48, 445] on div "20" at bounding box center [43, 445] width 27 height 27
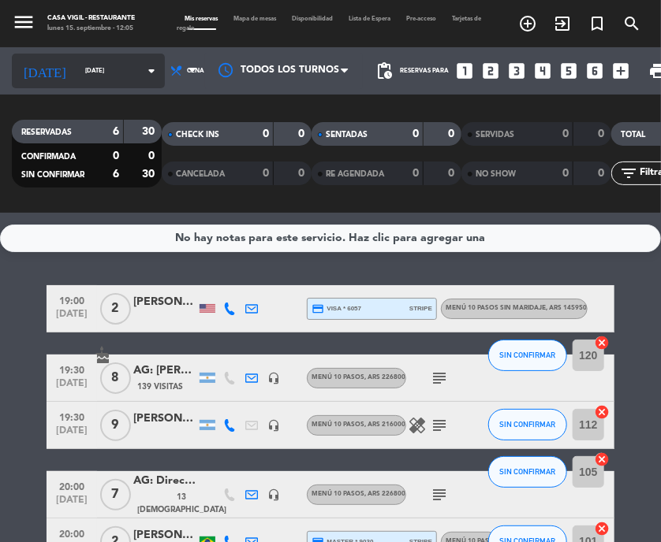
click at [142, 65] on icon "arrow_drop_down" at bounding box center [151, 70] width 19 height 19
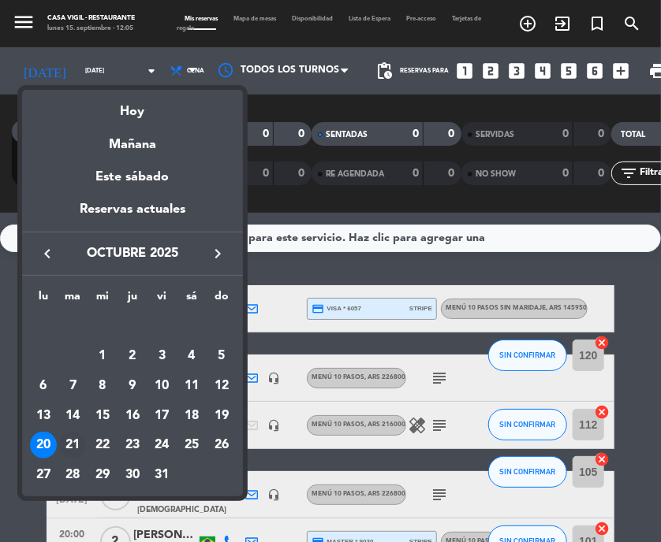
click at [69, 445] on div "21" at bounding box center [72, 445] width 27 height 27
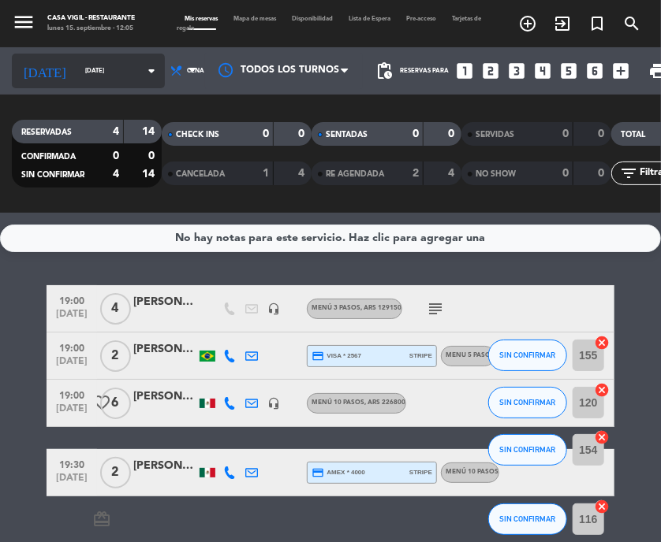
click at [142, 68] on icon "arrow_drop_down" at bounding box center [151, 70] width 19 height 19
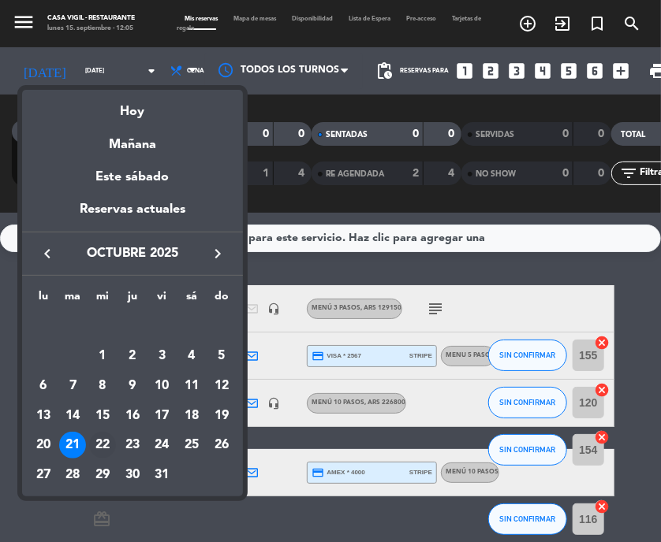
click at [104, 449] on div "22" at bounding box center [102, 445] width 27 height 27
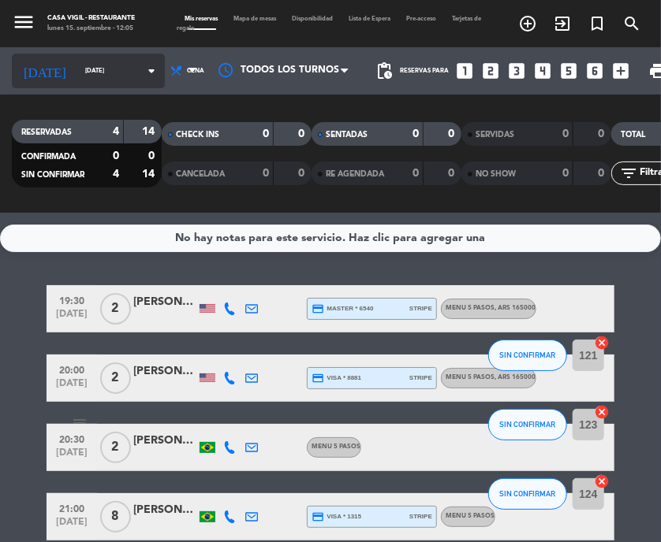
click at [142, 65] on icon "arrow_drop_down" at bounding box center [151, 70] width 19 height 19
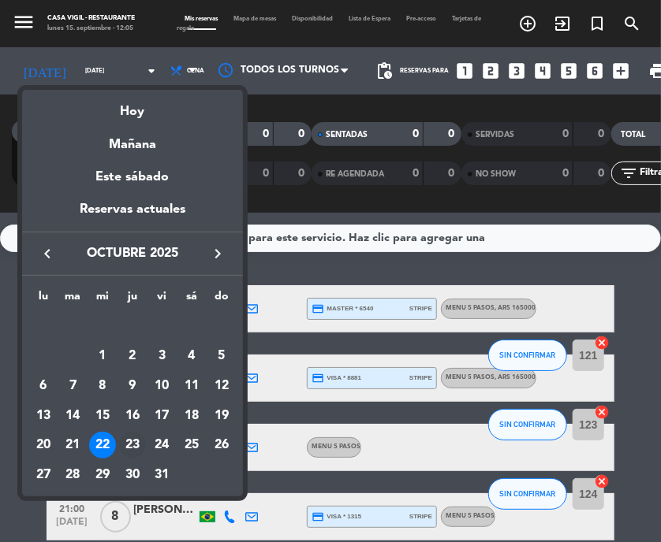
click at [140, 453] on div "23" at bounding box center [132, 445] width 27 height 27
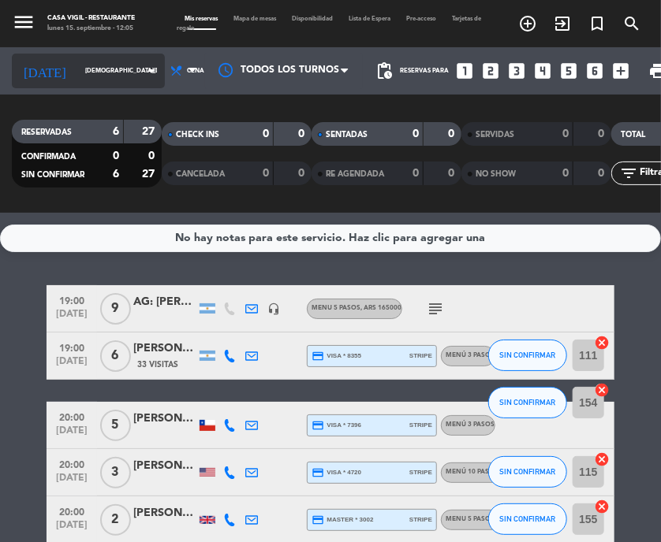
click at [142, 69] on icon "arrow_drop_down" at bounding box center [151, 70] width 19 height 19
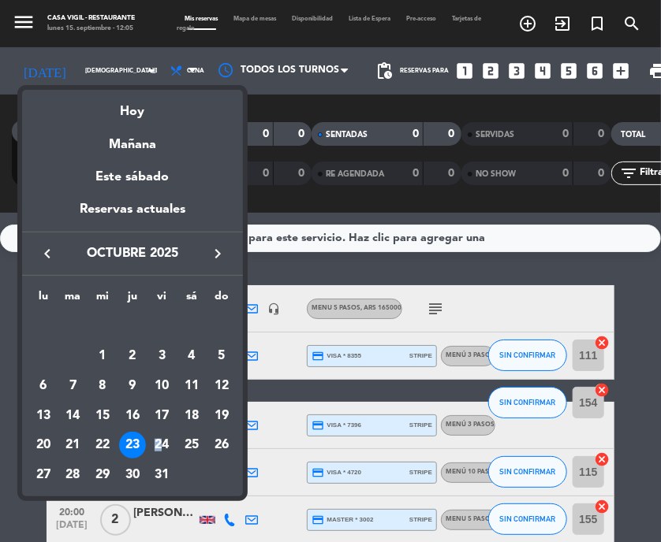
drag, startPoint x: 173, startPoint y: 430, endPoint x: 164, endPoint y: 441, distance: 13.4
click at [164, 441] on td "24" at bounding box center [162, 446] width 30 height 30
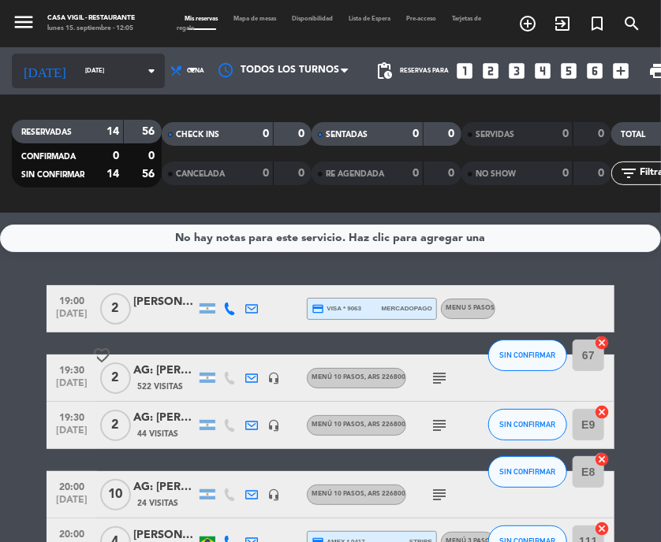
click at [142, 69] on icon "arrow_drop_down" at bounding box center [151, 70] width 19 height 19
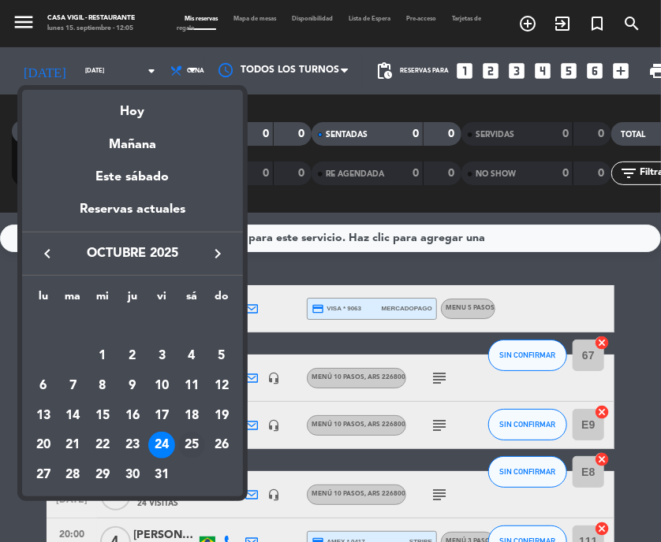
click at [188, 442] on div "25" at bounding box center [191, 445] width 27 height 27
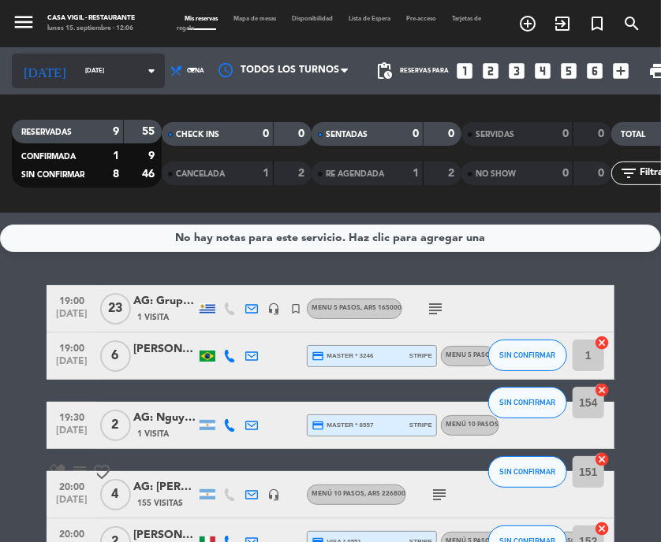
click at [142, 76] on icon "arrow_drop_down" at bounding box center [151, 70] width 19 height 19
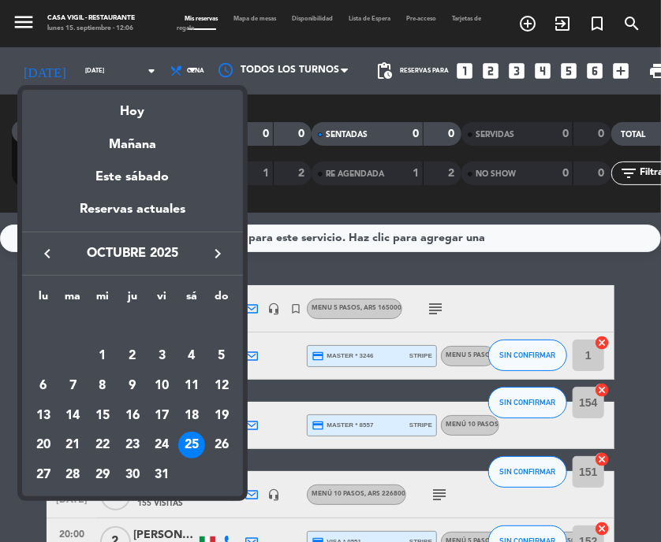
click at [39, 479] on div "27" at bounding box center [43, 475] width 27 height 27
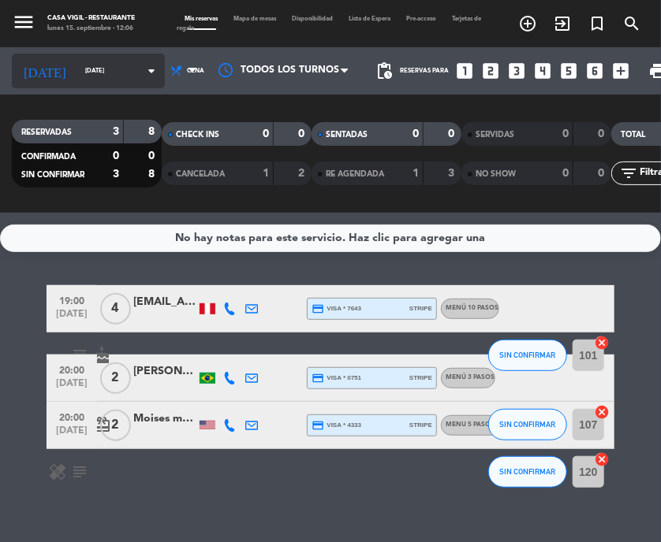
click at [142, 69] on icon "arrow_drop_down" at bounding box center [151, 70] width 19 height 19
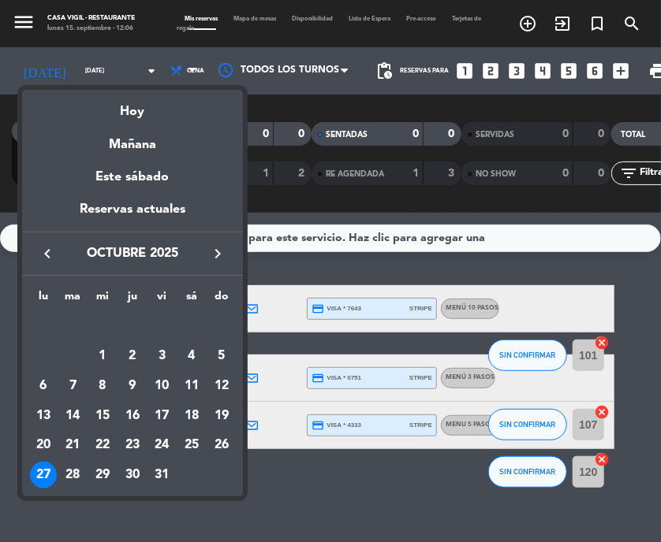
drag, startPoint x: 68, startPoint y: 484, endPoint x: 1, endPoint y: 450, distance: 75.1
click at [68, 483] on div "28" at bounding box center [72, 475] width 27 height 27
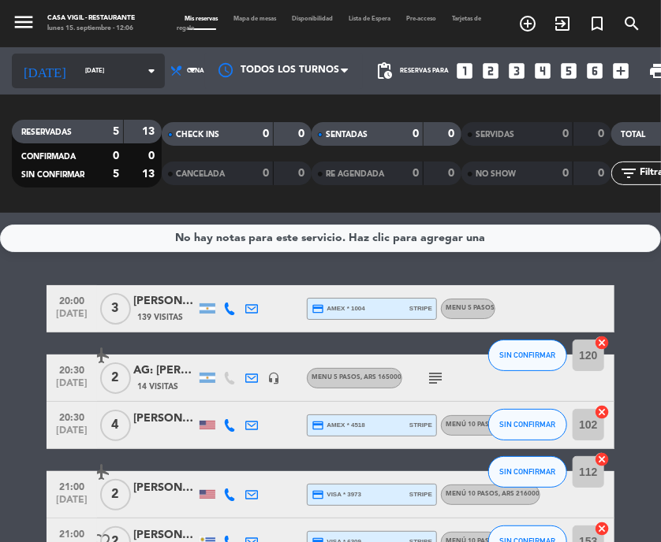
click at [142, 77] on icon "arrow_drop_down" at bounding box center [151, 70] width 19 height 19
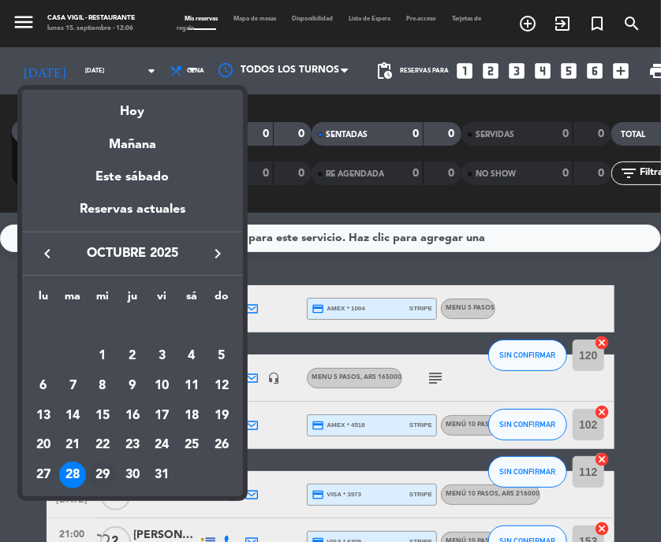
click at [98, 481] on div "29" at bounding box center [102, 475] width 27 height 27
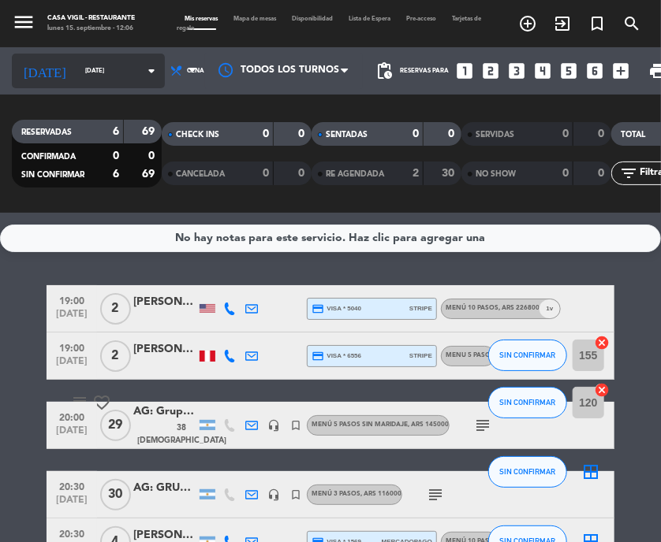
click at [142, 74] on icon "arrow_drop_down" at bounding box center [151, 70] width 19 height 19
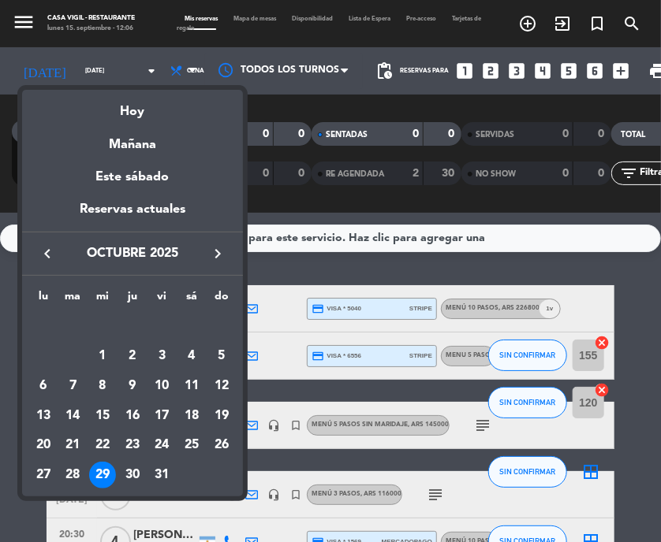
click at [107, 480] on div "29" at bounding box center [102, 475] width 27 height 27
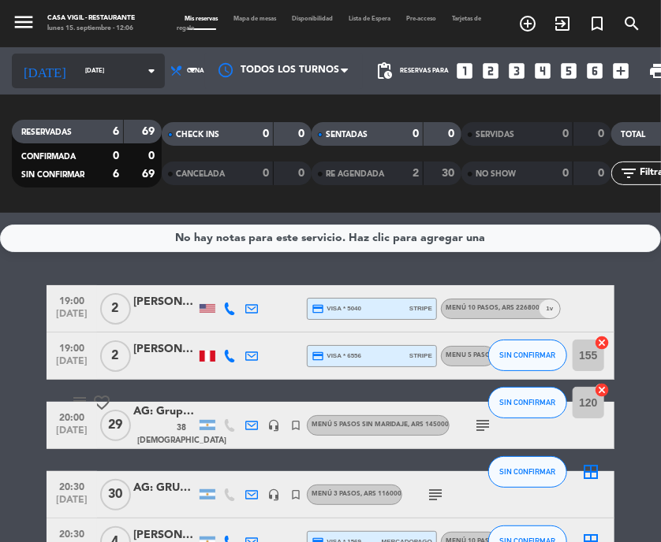
click at [142, 75] on icon "arrow_drop_down" at bounding box center [151, 70] width 19 height 19
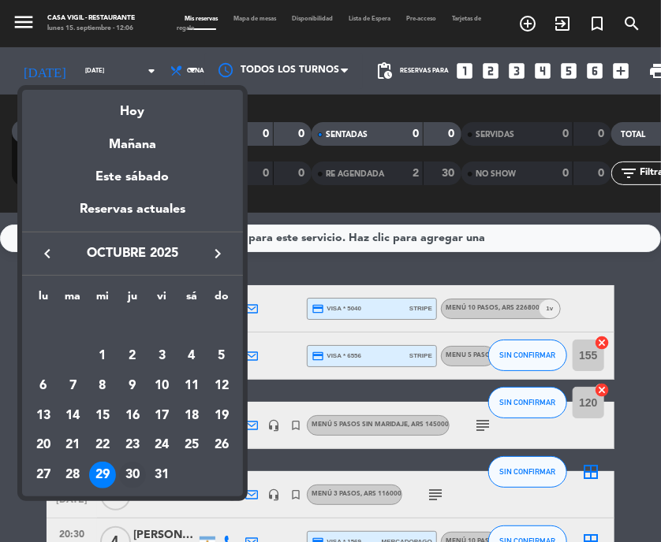
click at [141, 479] on div "30" at bounding box center [132, 475] width 27 height 27
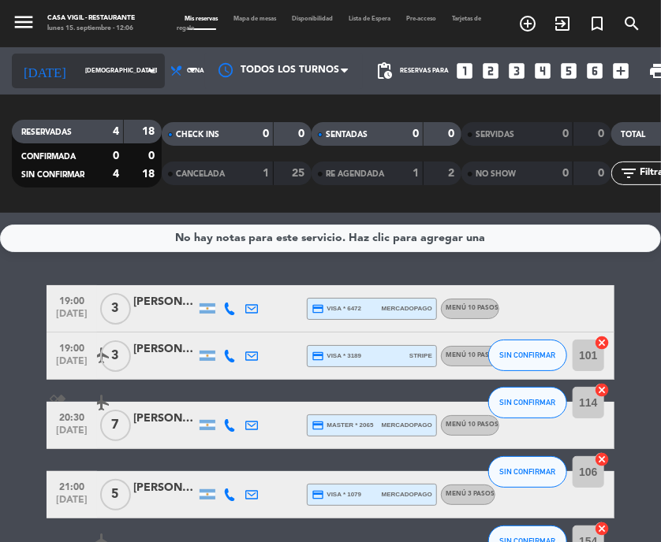
click at [142, 68] on icon "arrow_drop_down" at bounding box center [151, 70] width 19 height 19
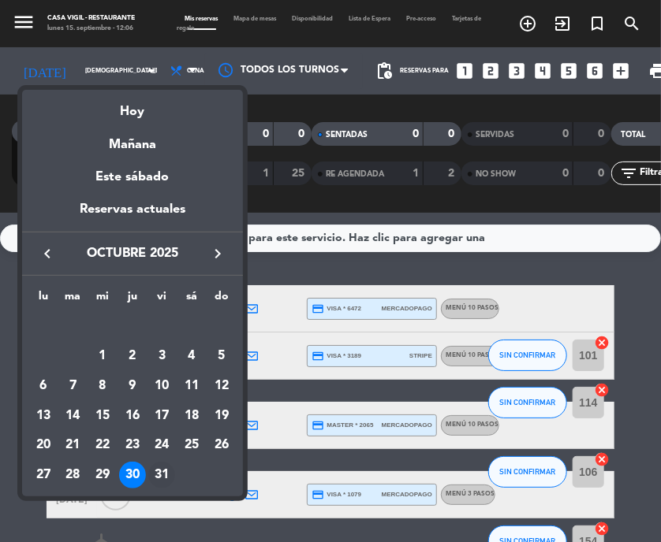
click at [166, 476] on div "31" at bounding box center [161, 475] width 27 height 27
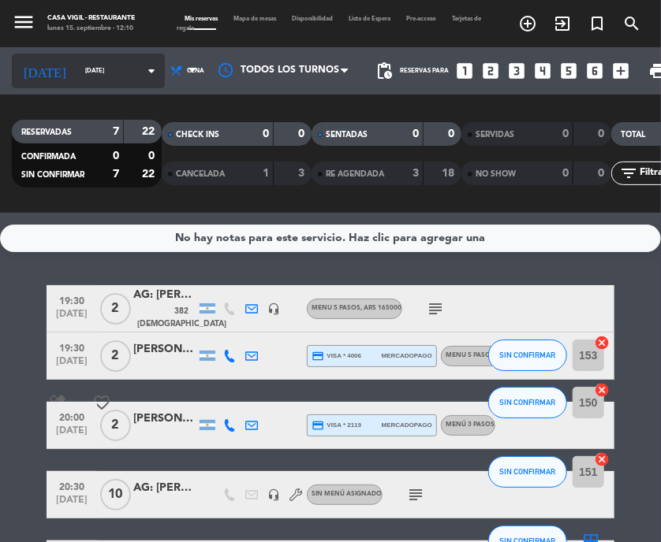
click at [142, 74] on icon "arrow_drop_down" at bounding box center [151, 70] width 19 height 19
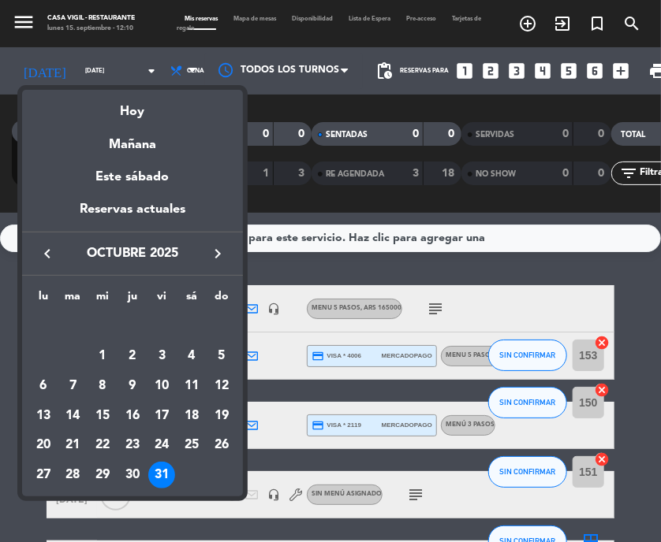
click at [220, 252] on icon "keyboard_arrow_right" at bounding box center [217, 253] width 19 height 19
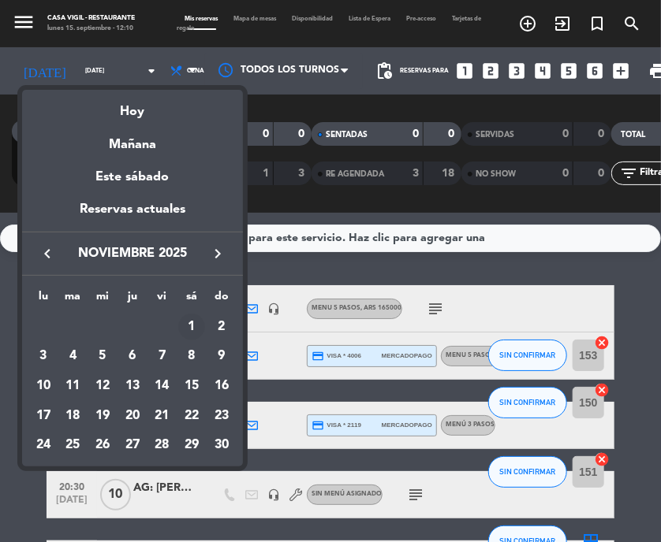
click at [192, 327] on div "1" at bounding box center [191, 327] width 27 height 27
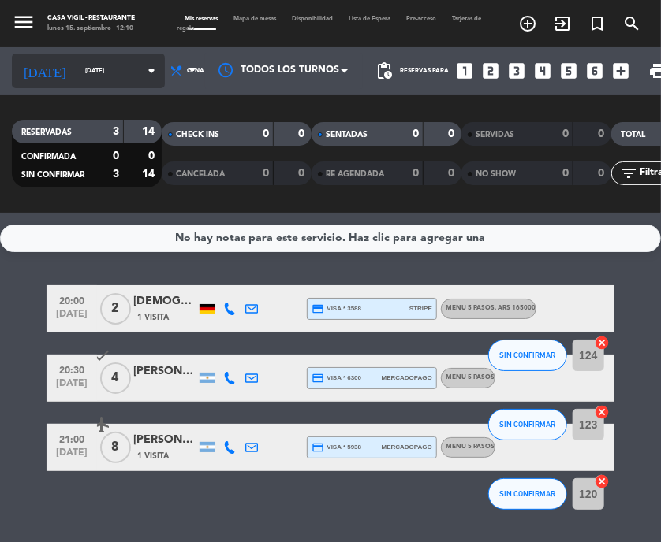
click at [142, 73] on icon "arrow_drop_down" at bounding box center [151, 70] width 19 height 19
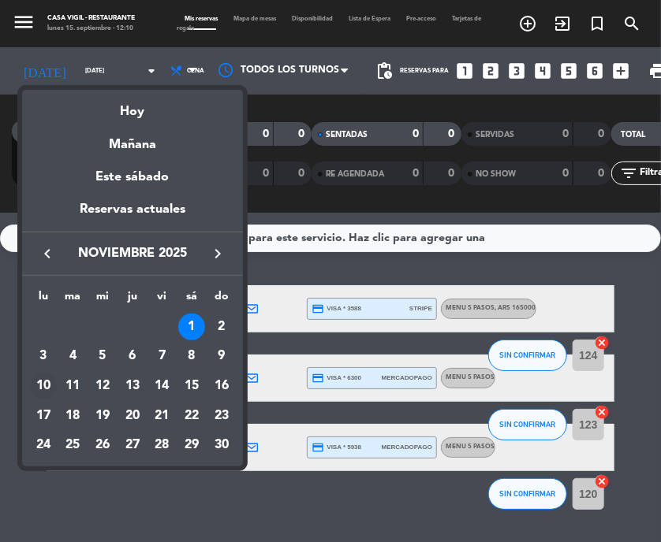
click at [40, 383] on div "10" at bounding box center [43, 386] width 27 height 27
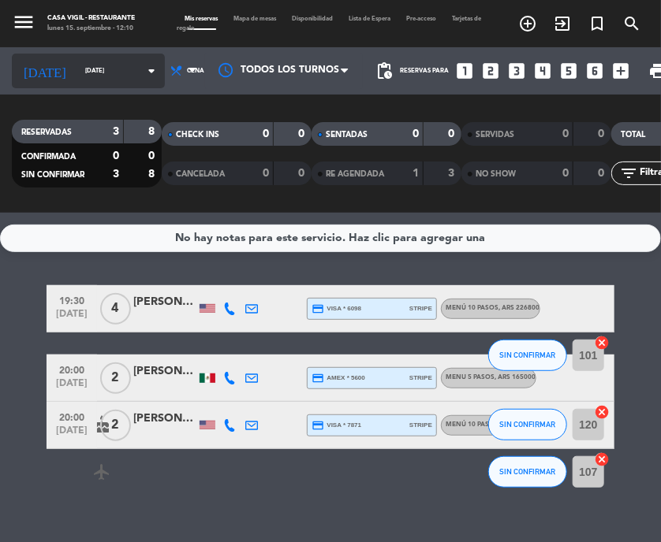
click at [142, 72] on icon "arrow_drop_down" at bounding box center [151, 70] width 19 height 19
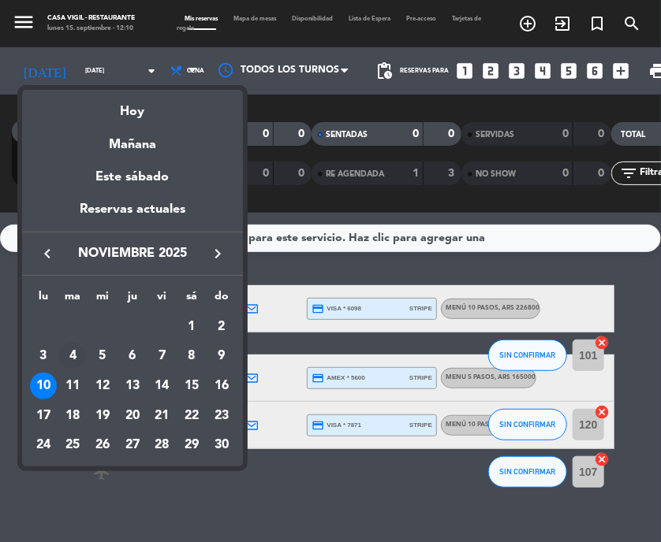
click at [71, 365] on div "4" at bounding box center [72, 356] width 27 height 27
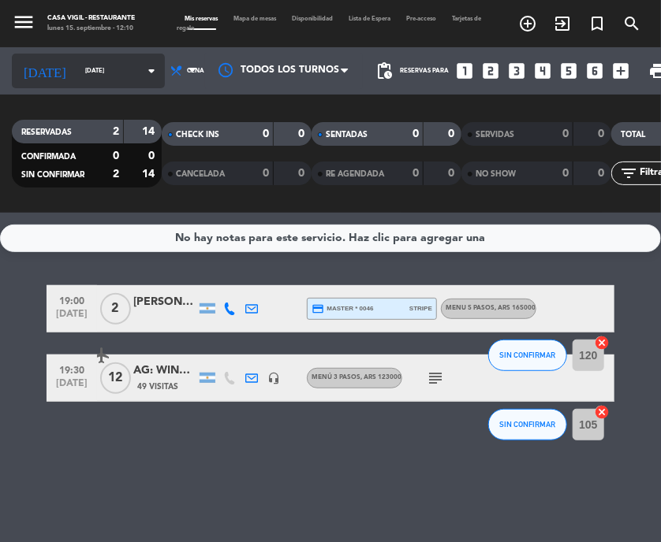
click at [142, 72] on icon "arrow_drop_down" at bounding box center [151, 70] width 19 height 19
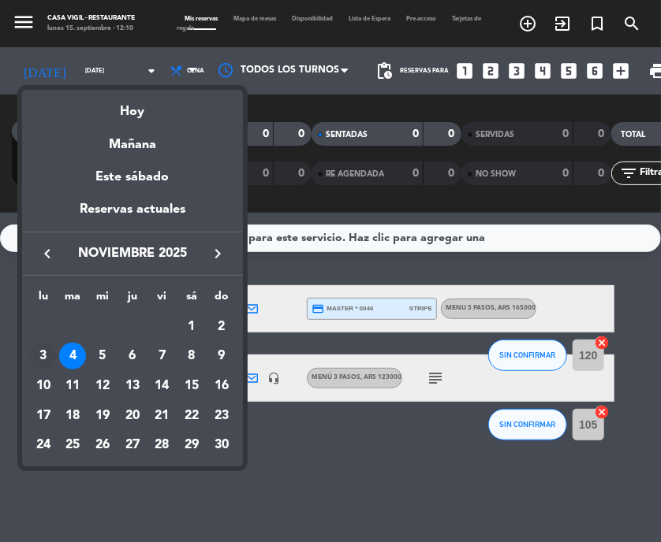
click at [47, 353] on div "3" at bounding box center [43, 356] width 27 height 27
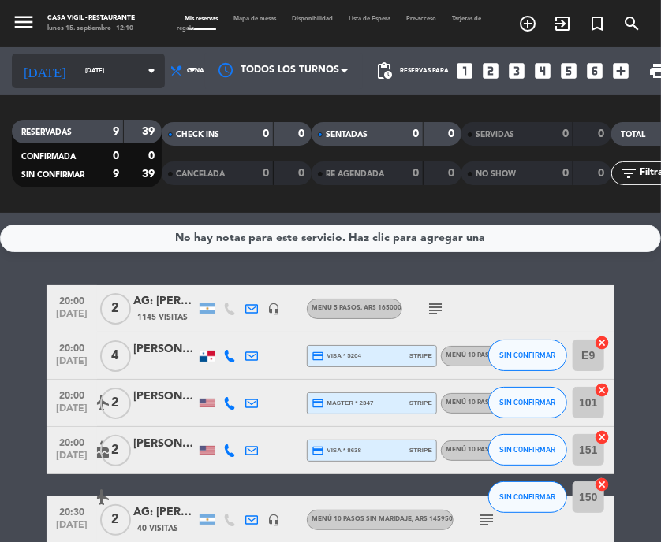
click at [142, 77] on icon "arrow_drop_down" at bounding box center [151, 70] width 19 height 19
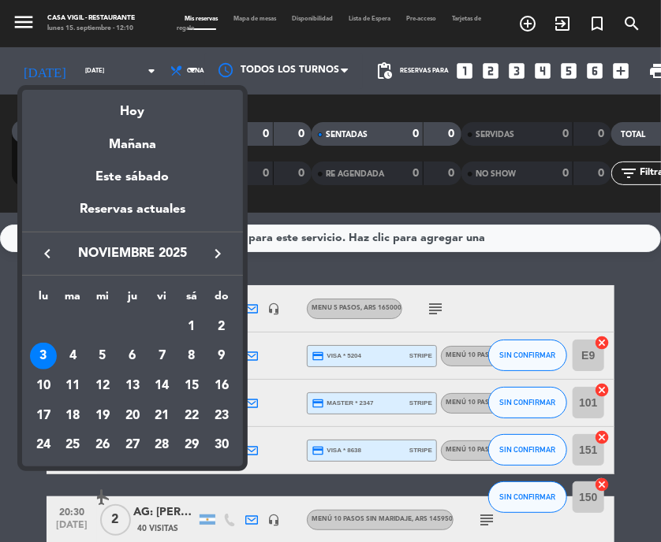
drag, startPoint x: 101, startPoint y: 356, endPoint x: 84, endPoint y: 349, distance: 18.0
click at [95, 353] on div "5" at bounding box center [102, 356] width 27 height 27
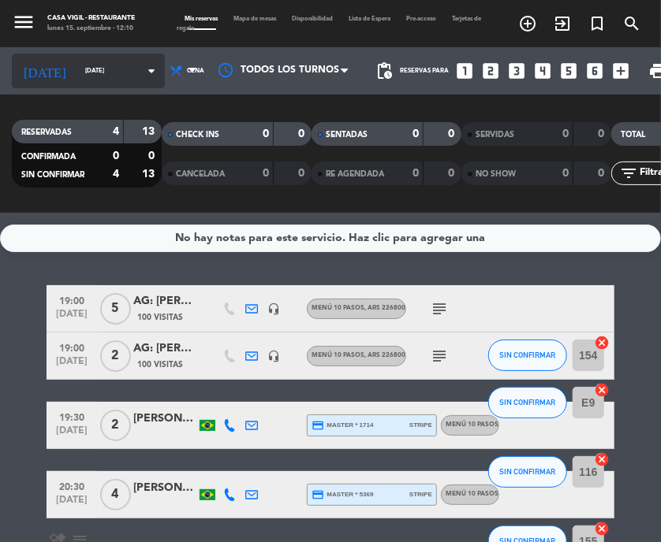
click at [142, 72] on icon "arrow_drop_down" at bounding box center [151, 70] width 19 height 19
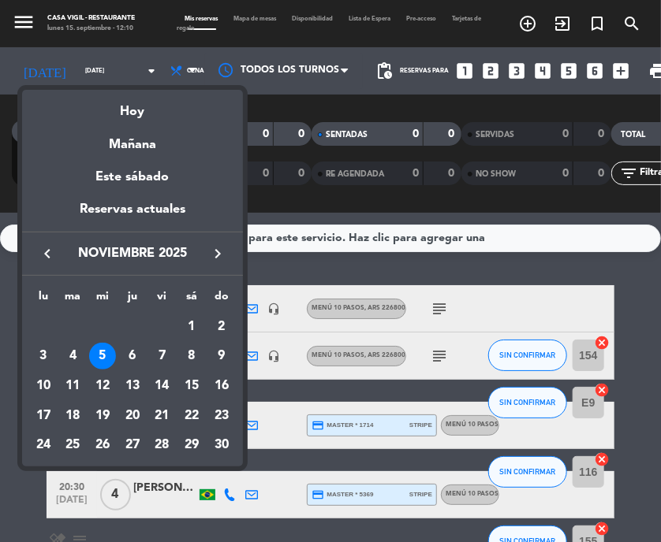
click at [138, 356] on div "6" at bounding box center [132, 356] width 27 height 27
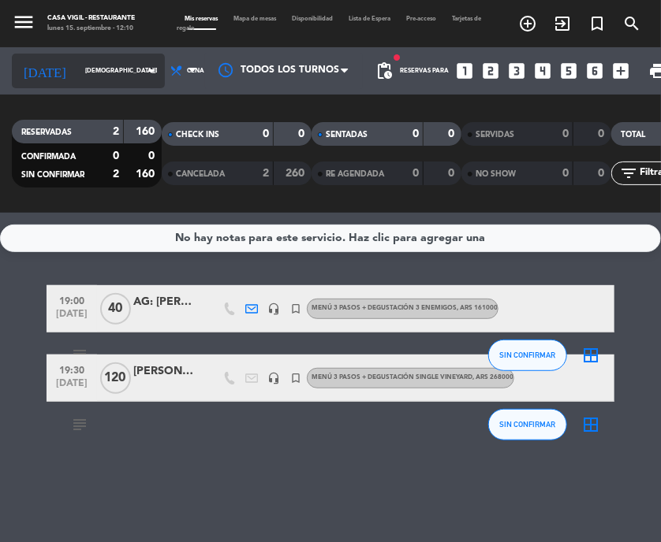
click at [142, 71] on icon "arrow_drop_down" at bounding box center [151, 70] width 19 height 19
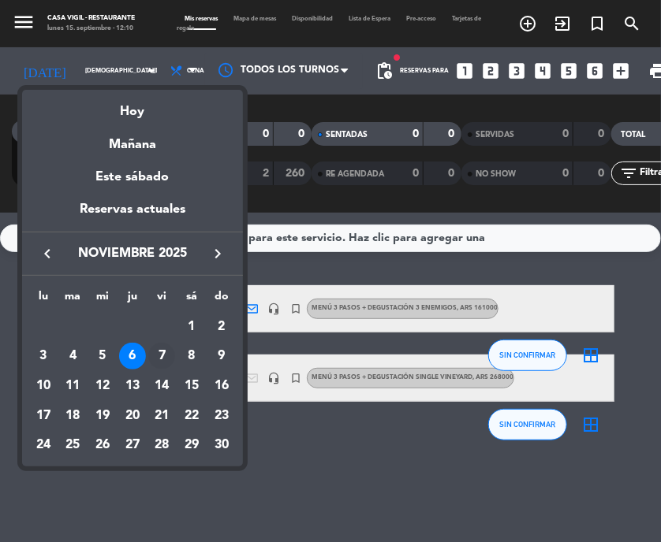
click at [158, 352] on div "7" at bounding box center [161, 356] width 27 height 27
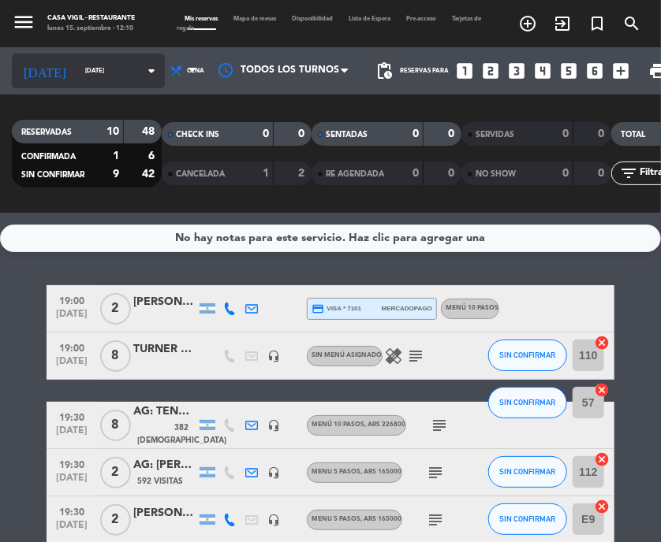
click at [142, 73] on icon "arrow_drop_down" at bounding box center [151, 70] width 19 height 19
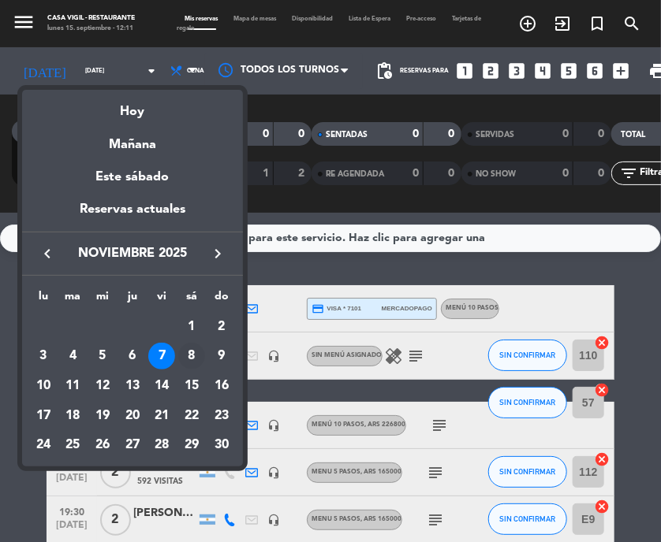
click at [184, 360] on div "8" at bounding box center [191, 356] width 27 height 27
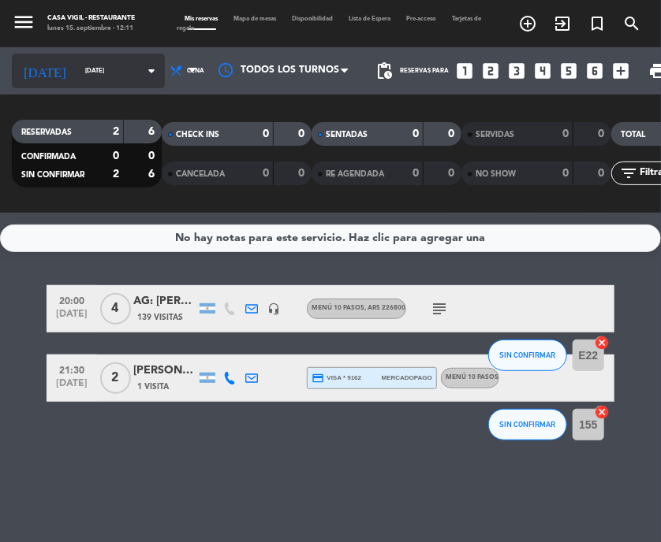
click at [142, 74] on icon "arrow_drop_down" at bounding box center [151, 70] width 19 height 19
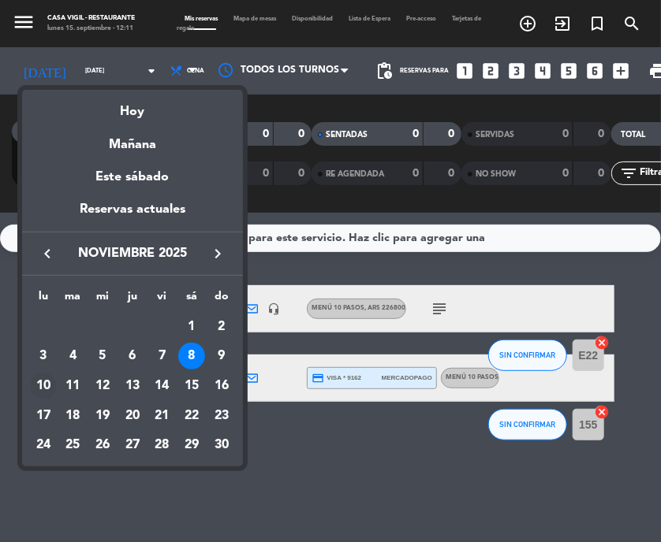
click at [47, 383] on div "10" at bounding box center [43, 386] width 27 height 27
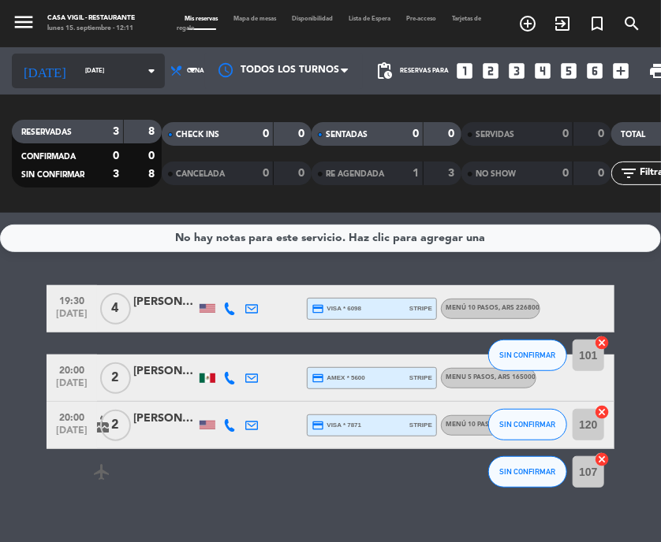
click at [142, 74] on icon "arrow_drop_down" at bounding box center [151, 70] width 19 height 19
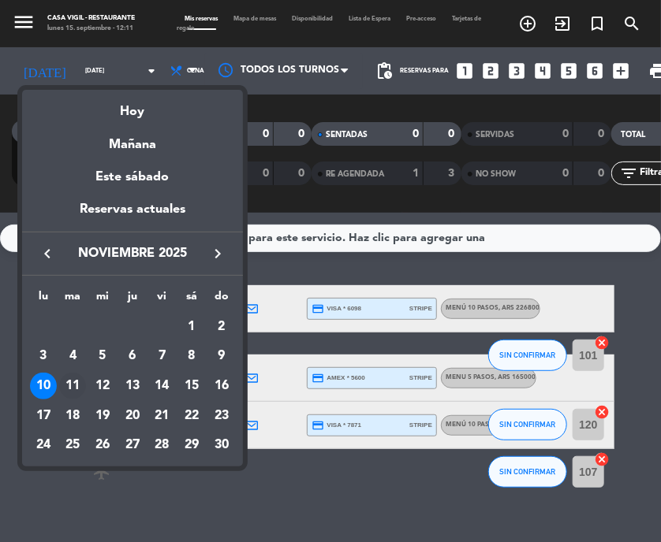
click at [74, 392] on div "11" at bounding box center [72, 386] width 27 height 27
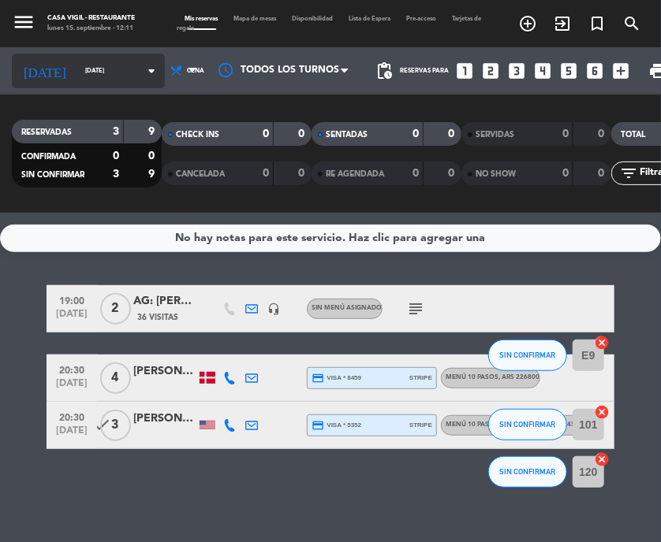
click at [142, 72] on icon "arrow_drop_down" at bounding box center [151, 70] width 19 height 19
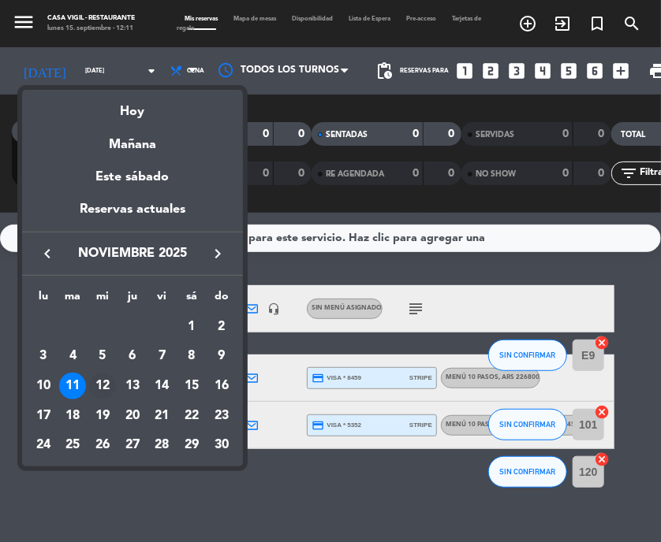
click at [106, 382] on div "12" at bounding box center [102, 386] width 27 height 27
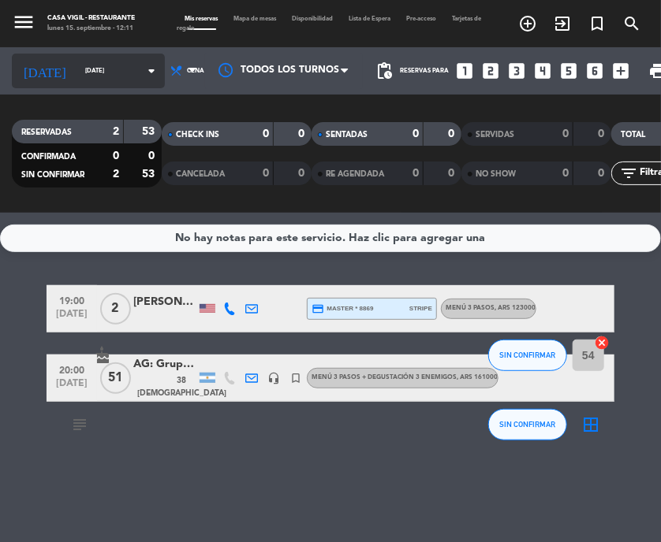
click at [130, 72] on input "[DATE]" at bounding box center [121, 71] width 88 height 24
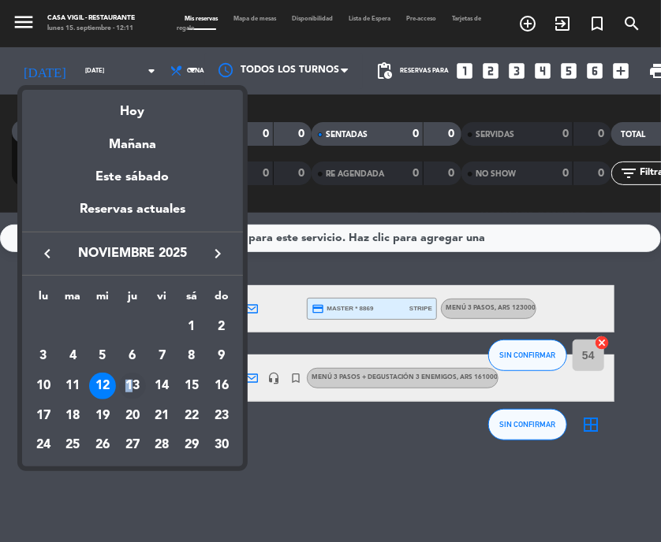
click at [129, 388] on div "13" at bounding box center [132, 386] width 27 height 27
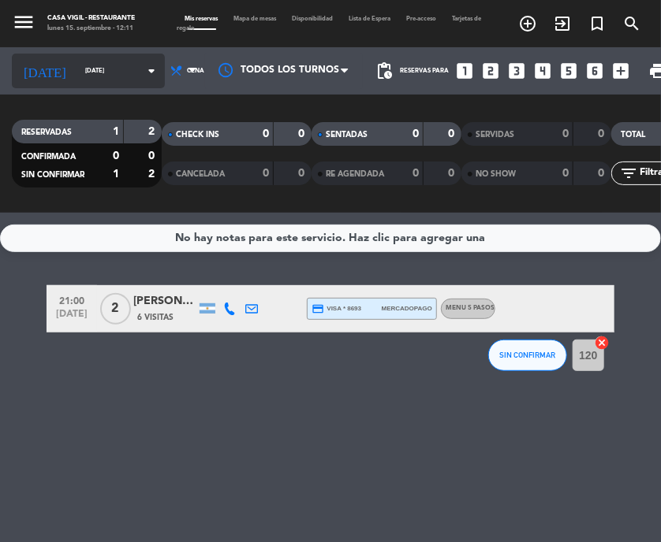
click at [142, 80] on icon "arrow_drop_down" at bounding box center [151, 70] width 19 height 19
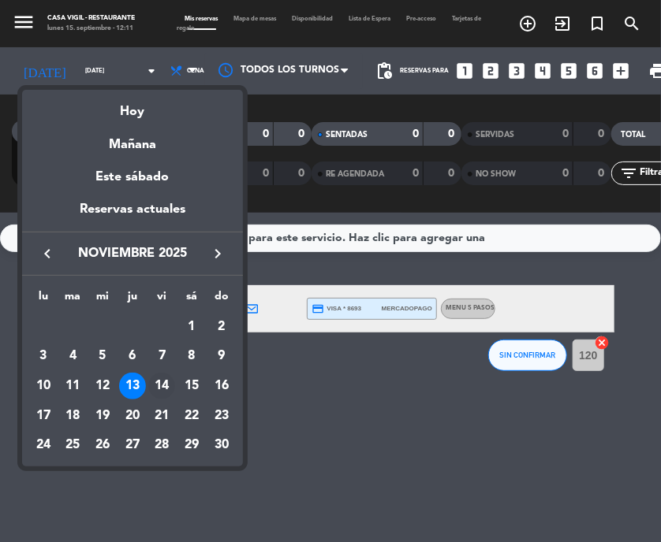
click at [155, 387] on div "14" at bounding box center [161, 386] width 27 height 27
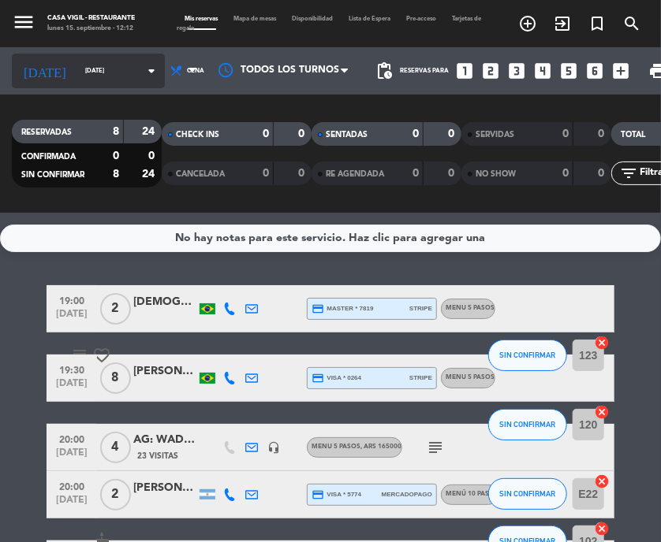
click at [120, 81] on input "[DATE]" at bounding box center [121, 71] width 88 height 24
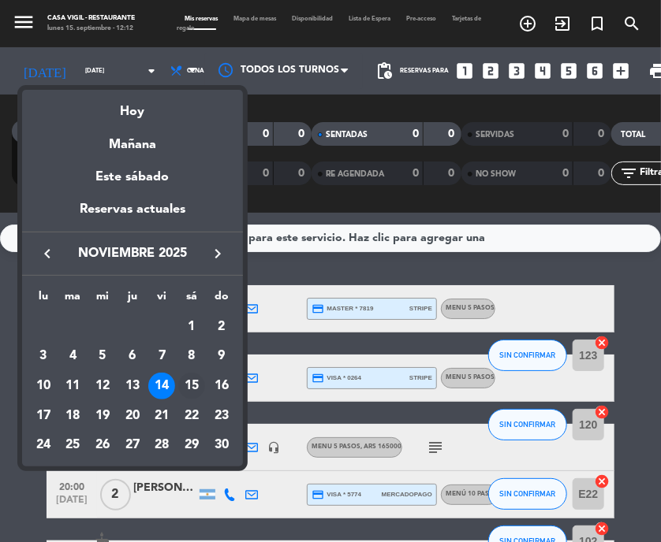
click at [194, 385] on div "15" at bounding box center [191, 386] width 27 height 27
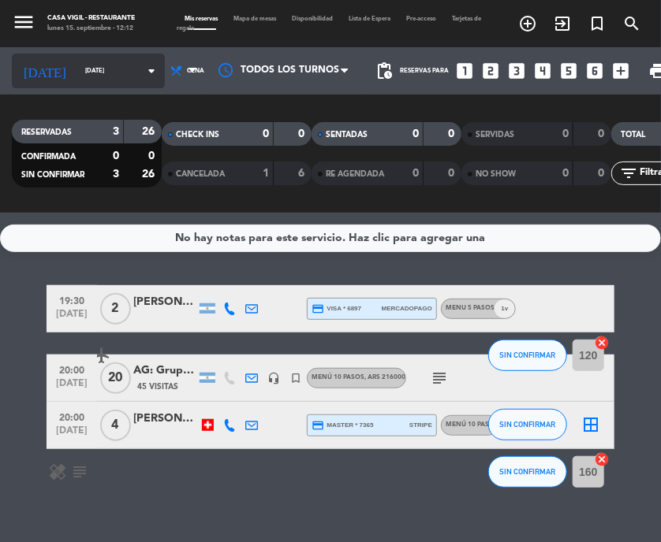
click at [142, 73] on icon "arrow_drop_down" at bounding box center [151, 70] width 19 height 19
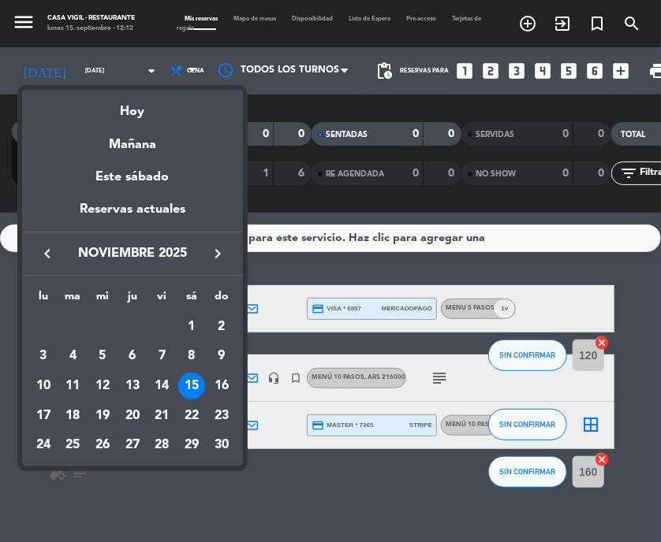
drag, startPoint x: 48, startPoint y: 415, endPoint x: 30, endPoint y: 408, distance: 19.2
click at [47, 415] on div "17" at bounding box center [43, 416] width 27 height 27
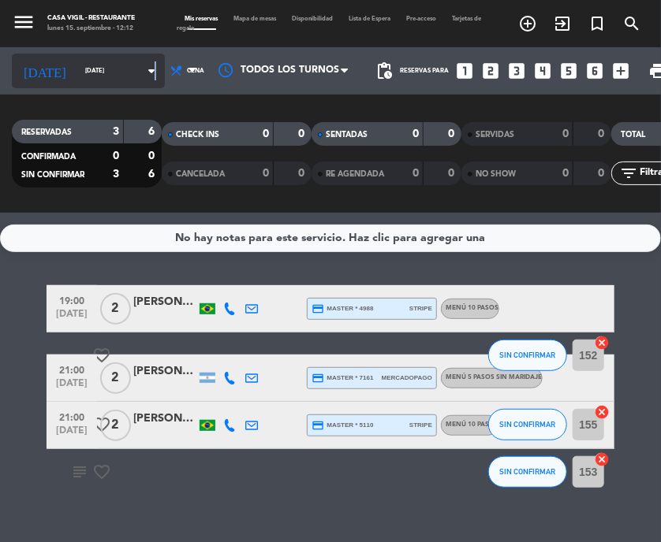
click at [142, 68] on icon "arrow_drop_down" at bounding box center [151, 70] width 19 height 19
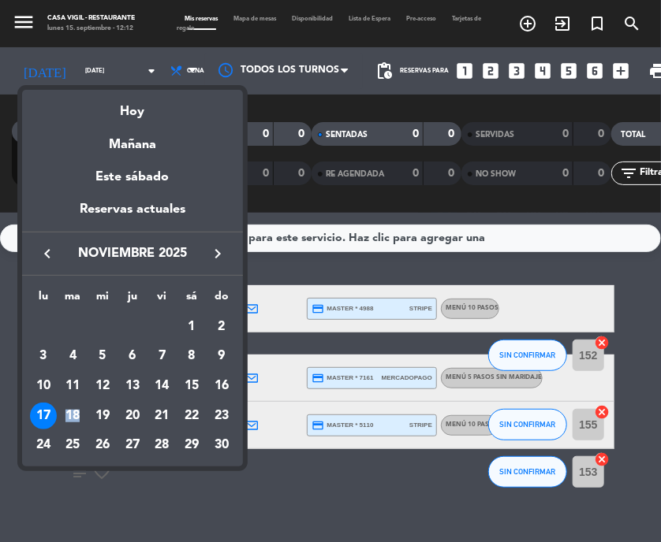
drag, startPoint x: 85, startPoint y: 420, endPoint x: 74, endPoint y: 420, distance: 11.0
click at [83, 420] on div "18" at bounding box center [72, 416] width 27 height 27
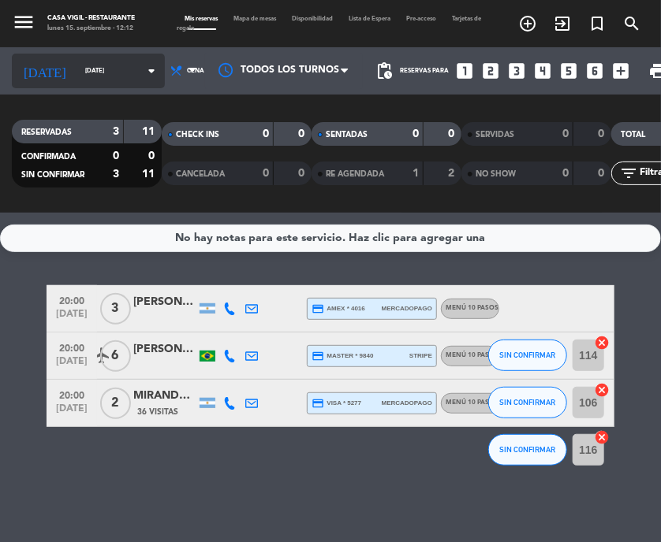
click at [142, 70] on icon "arrow_drop_down" at bounding box center [151, 70] width 19 height 19
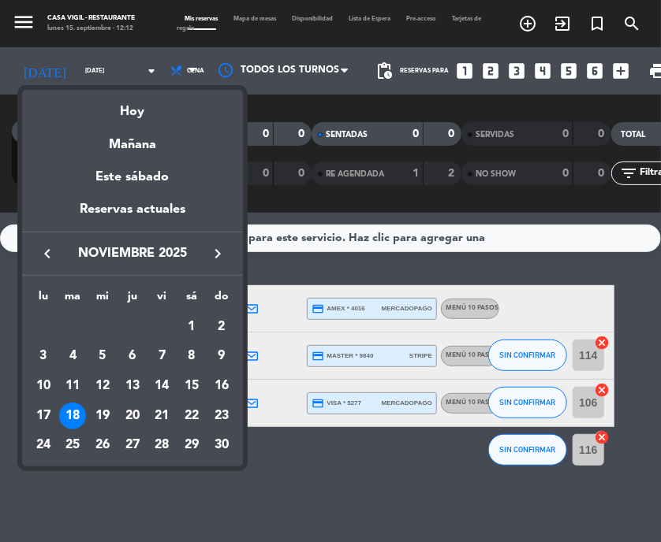
click at [99, 409] on div "19" at bounding box center [102, 416] width 27 height 27
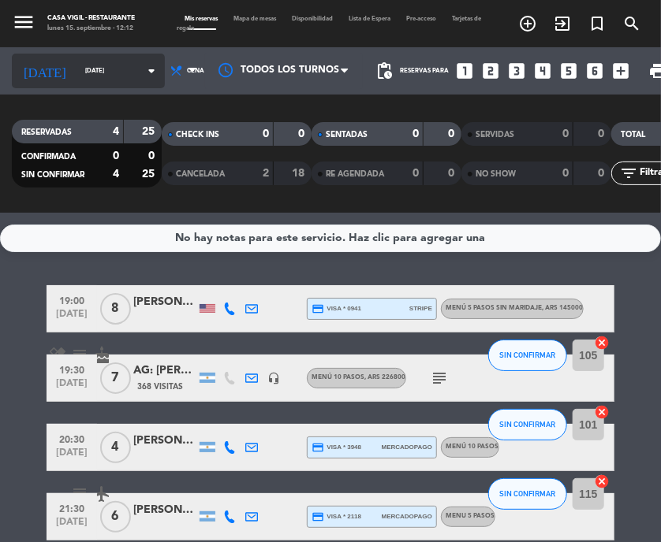
click at [142, 69] on icon "arrow_drop_down" at bounding box center [151, 70] width 19 height 19
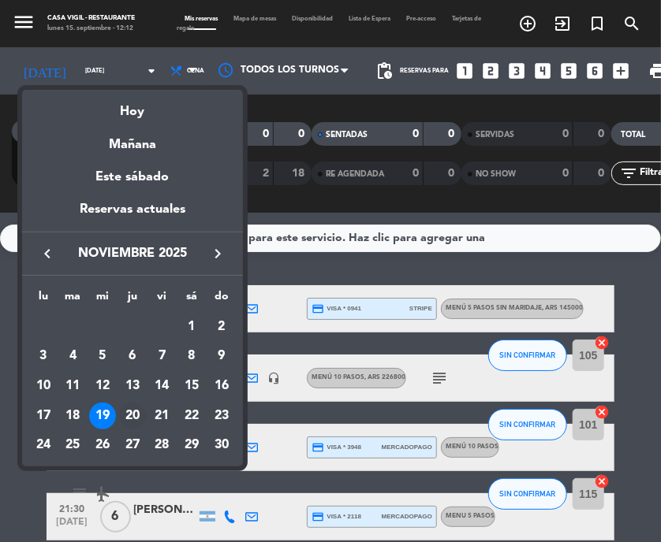
click at [125, 418] on div "20" at bounding box center [132, 416] width 27 height 27
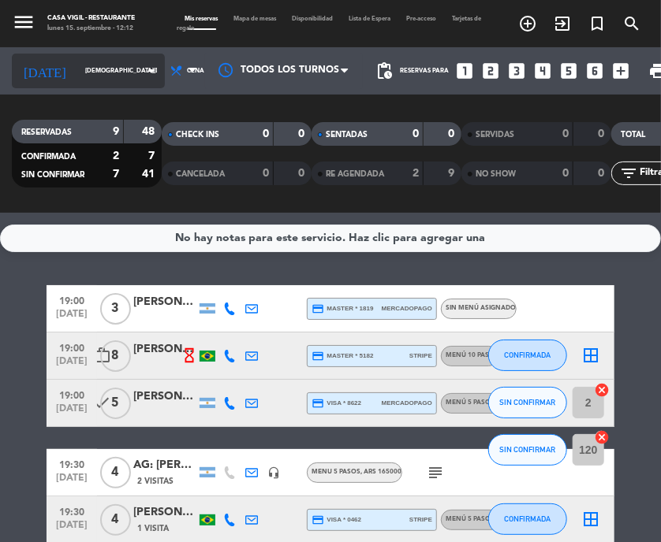
click at [142, 70] on icon "arrow_drop_down" at bounding box center [151, 70] width 19 height 19
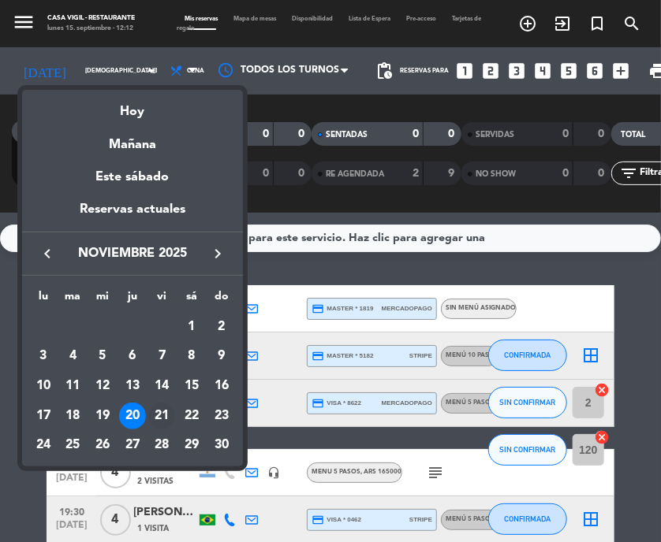
click at [165, 419] on div "21" at bounding box center [161, 416] width 27 height 27
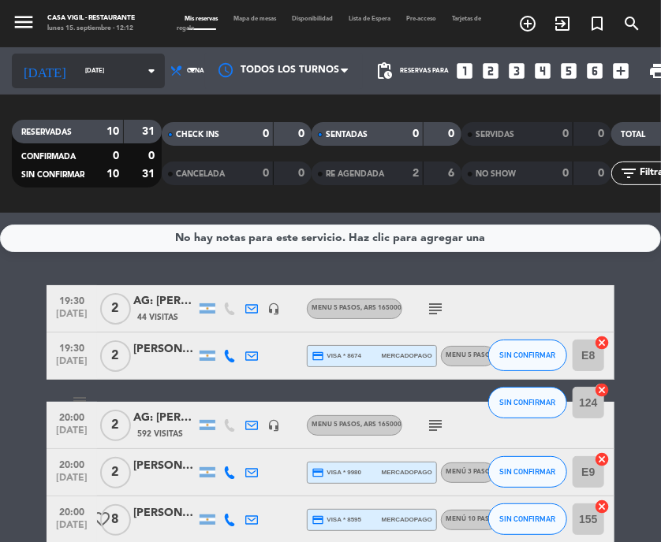
click at [142, 72] on icon "arrow_drop_down" at bounding box center [151, 70] width 19 height 19
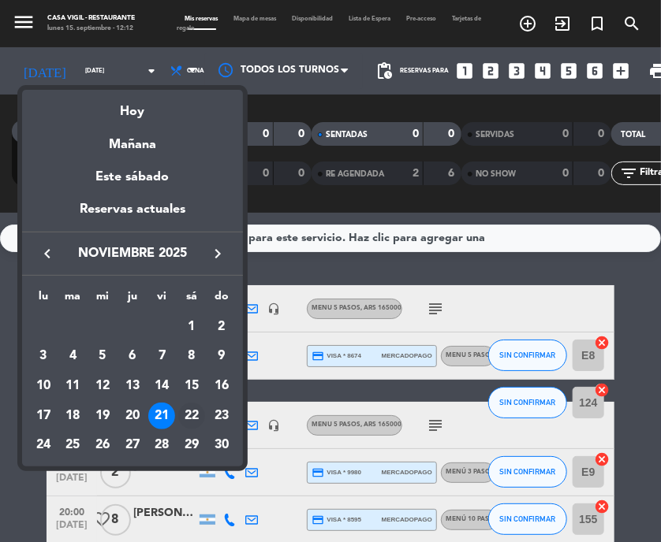
click at [188, 412] on div "22" at bounding box center [191, 416] width 27 height 27
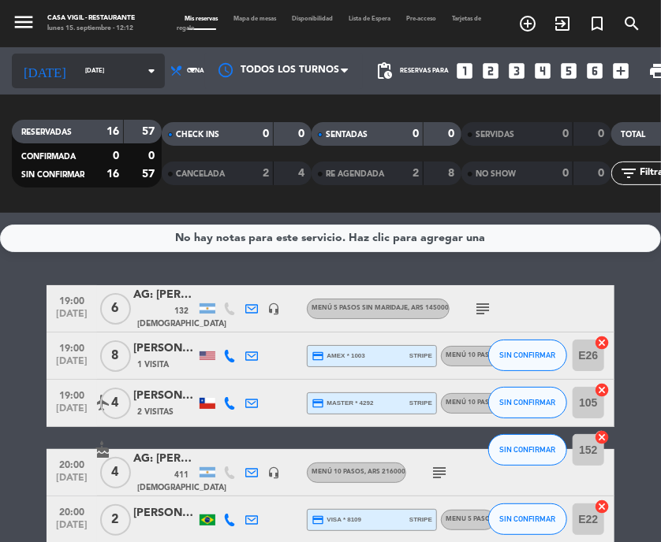
click at [142, 75] on icon "arrow_drop_down" at bounding box center [151, 70] width 19 height 19
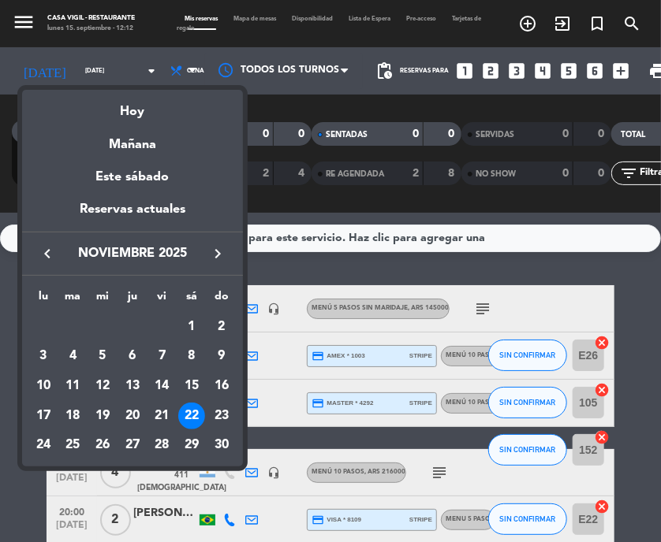
drag, startPoint x: 45, startPoint y: 447, endPoint x: 30, endPoint y: 431, distance: 21.7
click at [43, 445] on div "24" at bounding box center [43, 445] width 27 height 27
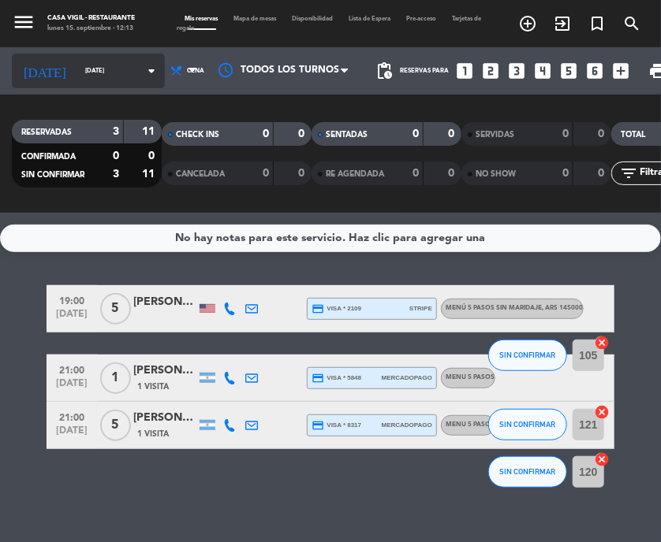
click at [142, 67] on icon "arrow_drop_down" at bounding box center [151, 70] width 19 height 19
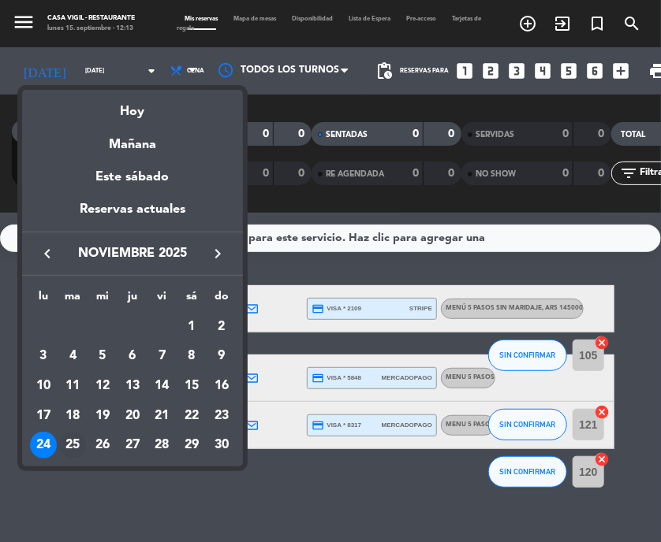
click at [81, 445] on div "25" at bounding box center [72, 445] width 27 height 27
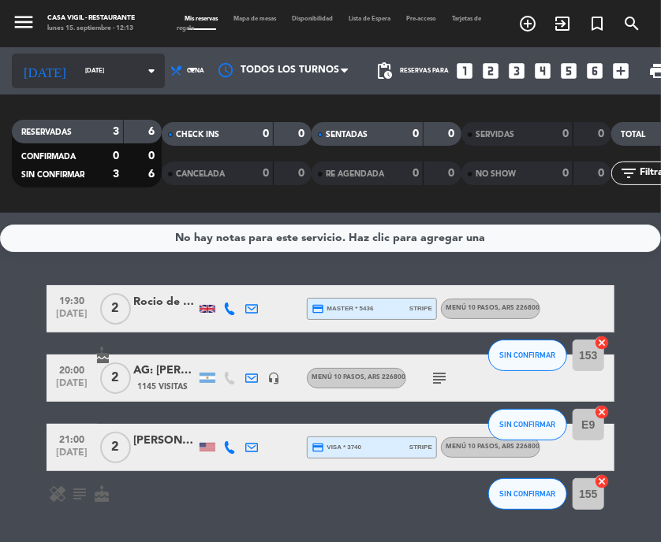
click at [142, 65] on icon "arrow_drop_down" at bounding box center [151, 70] width 19 height 19
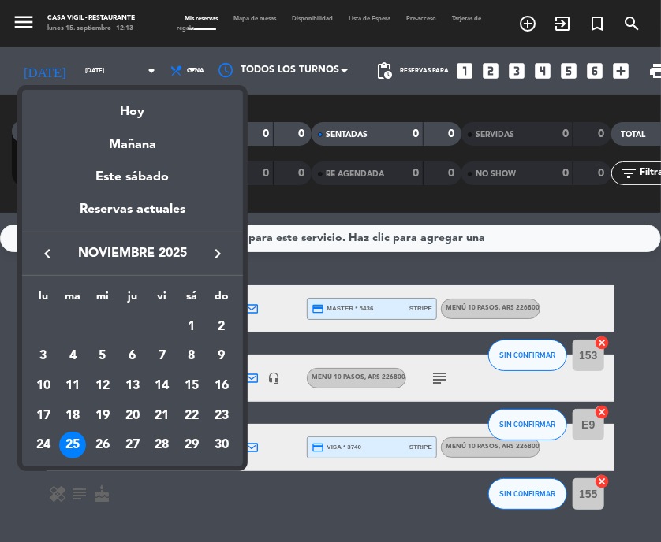
drag, startPoint x: 88, startPoint y: 434, endPoint x: 99, endPoint y: 444, distance: 13.9
click at [96, 442] on td "26" at bounding box center [103, 446] width 30 height 30
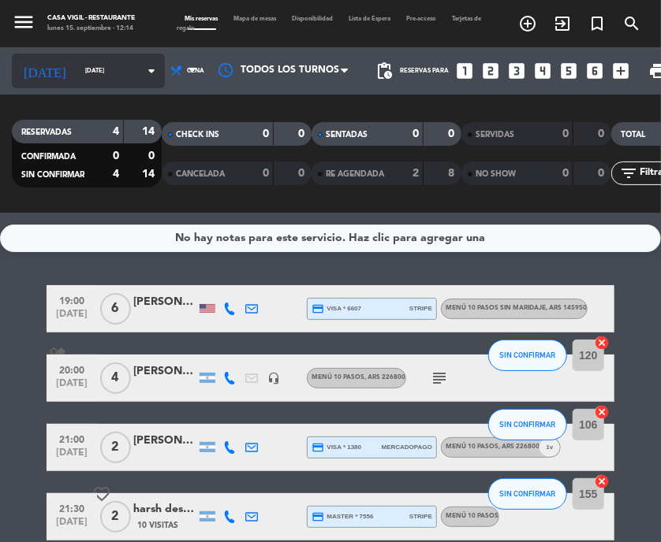
click at [142, 76] on icon "arrow_drop_down" at bounding box center [151, 70] width 19 height 19
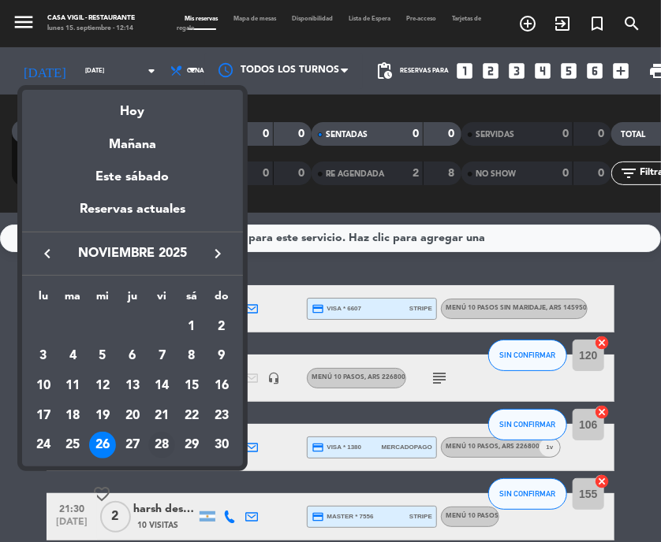
click at [163, 444] on div "28" at bounding box center [161, 445] width 27 height 27
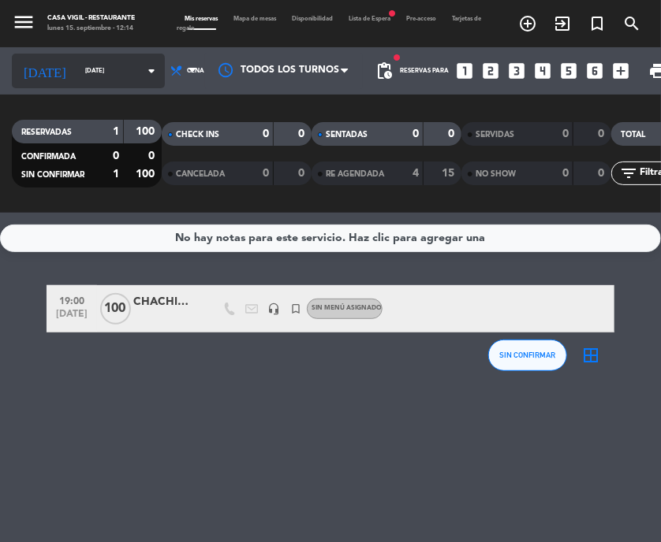
click at [142, 73] on icon "arrow_drop_down" at bounding box center [151, 70] width 19 height 19
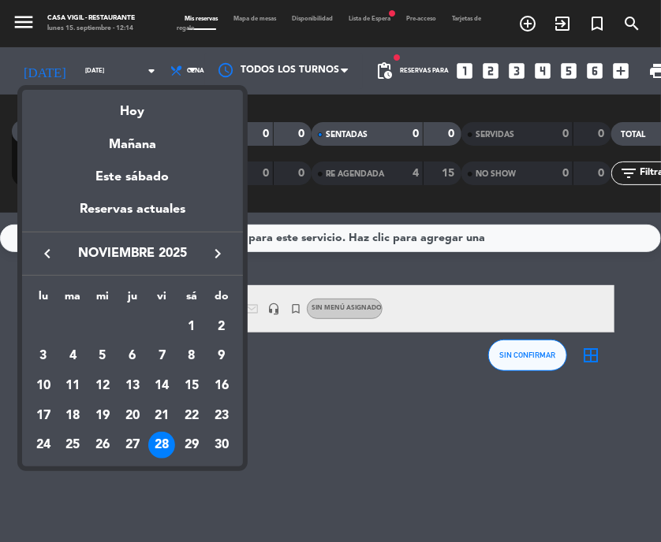
click at [123, 447] on div "27" at bounding box center [132, 445] width 27 height 27
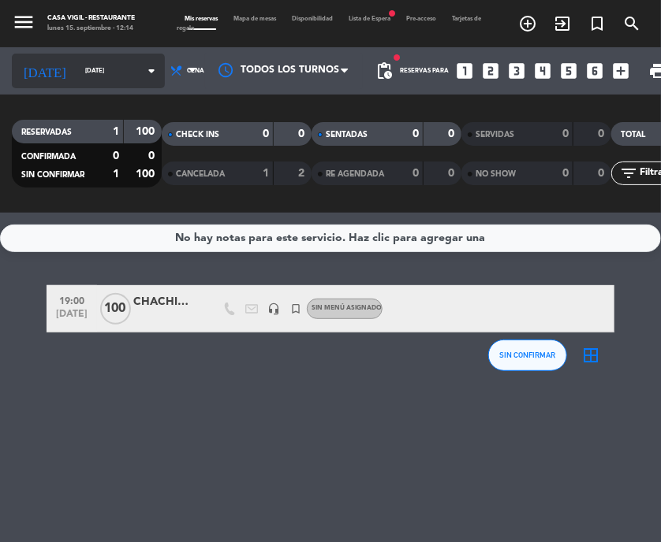
click at [142, 72] on icon "arrow_drop_down" at bounding box center [151, 70] width 19 height 19
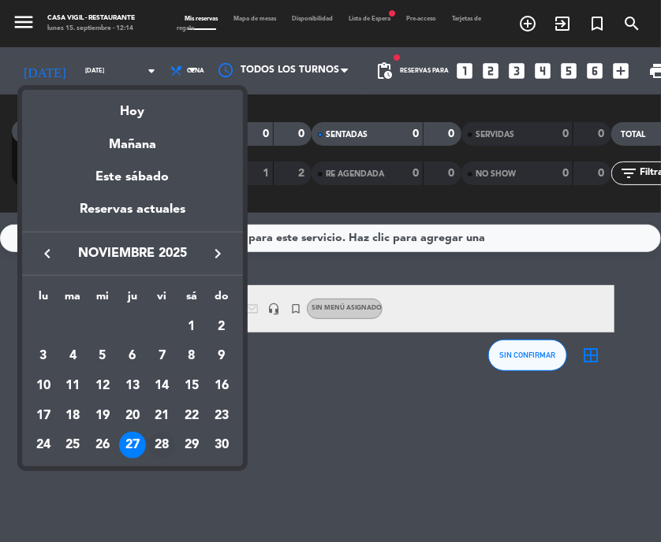
click at [155, 445] on div "28" at bounding box center [161, 445] width 27 height 27
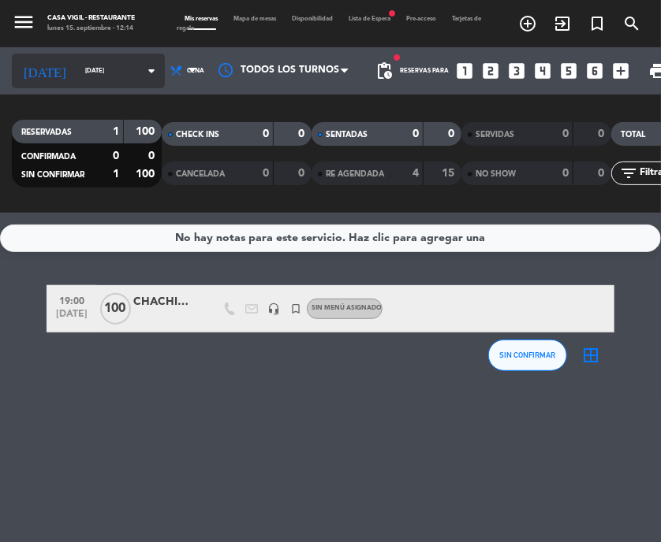
click at [142, 71] on icon "arrow_drop_down" at bounding box center [151, 70] width 19 height 19
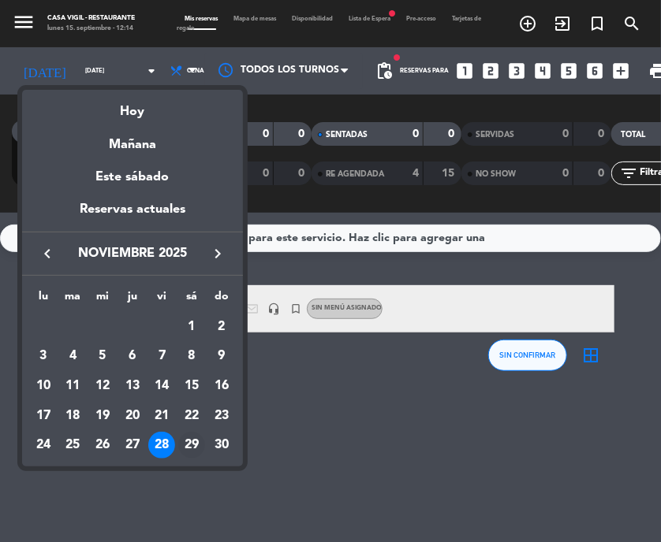
click at [194, 446] on div "29" at bounding box center [191, 445] width 27 height 27
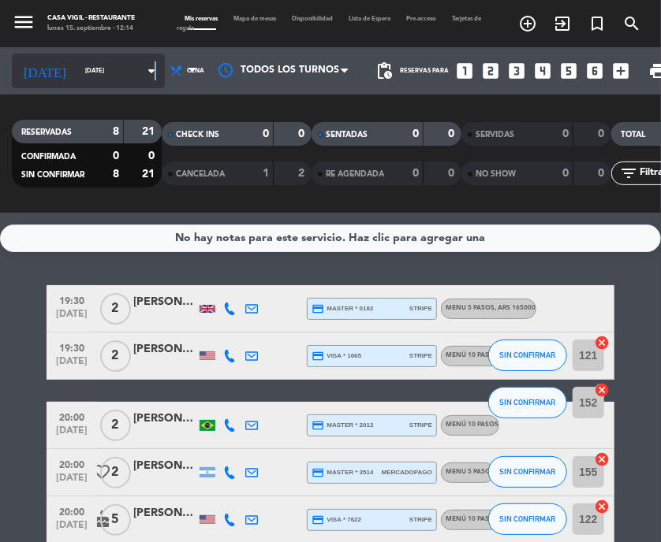
click at [142, 71] on icon "arrow_drop_down" at bounding box center [151, 70] width 19 height 19
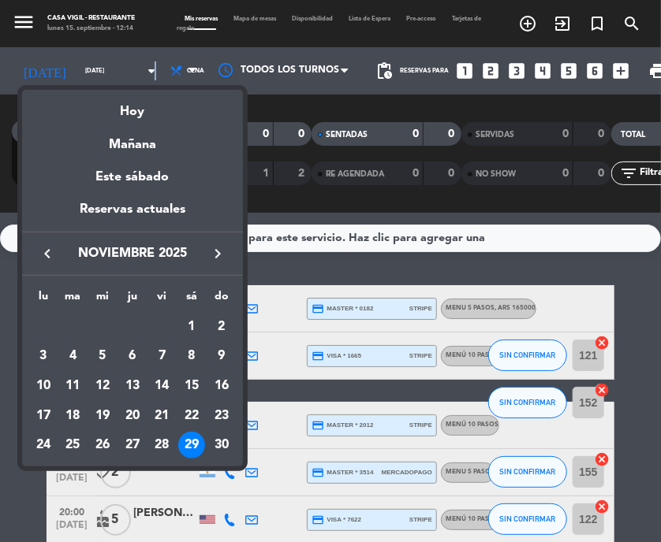
click at [216, 251] on icon "keyboard_arrow_right" at bounding box center [217, 253] width 19 height 19
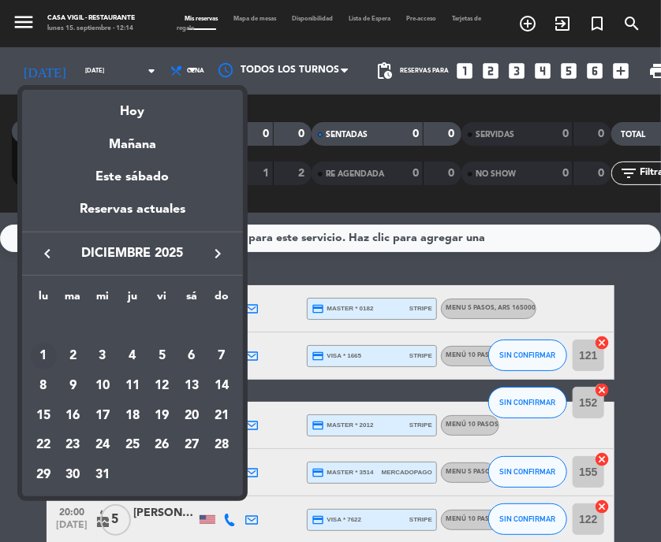
click at [54, 366] on td "1" at bounding box center [43, 356] width 30 height 30
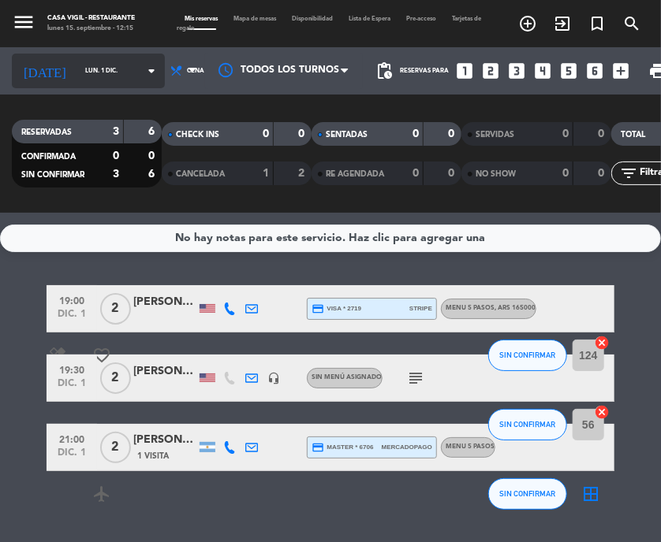
click at [142, 70] on icon "arrow_drop_down" at bounding box center [151, 70] width 19 height 19
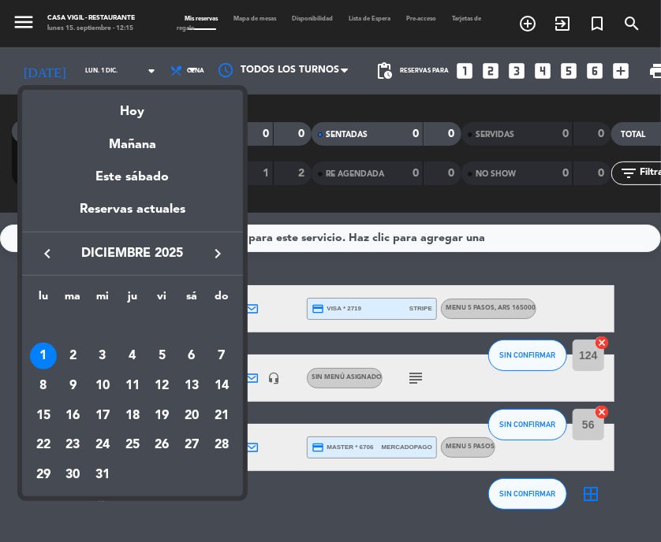
drag, startPoint x: 79, startPoint y: 355, endPoint x: 72, endPoint y: 350, distance: 8.5
click at [77, 355] on div "2" at bounding box center [72, 356] width 27 height 27
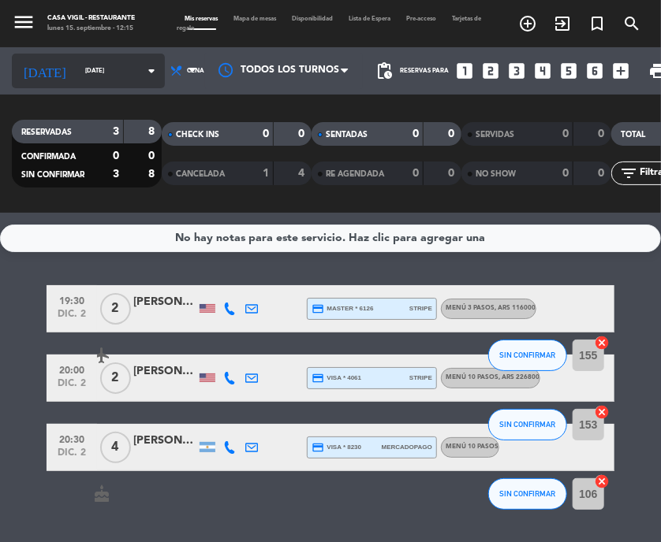
click at [142, 73] on icon "arrow_drop_down" at bounding box center [151, 70] width 19 height 19
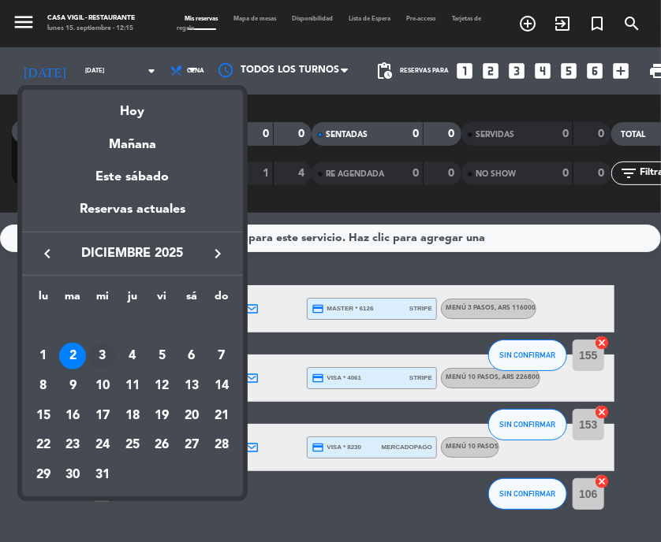
click at [97, 356] on div "3" at bounding box center [102, 356] width 27 height 27
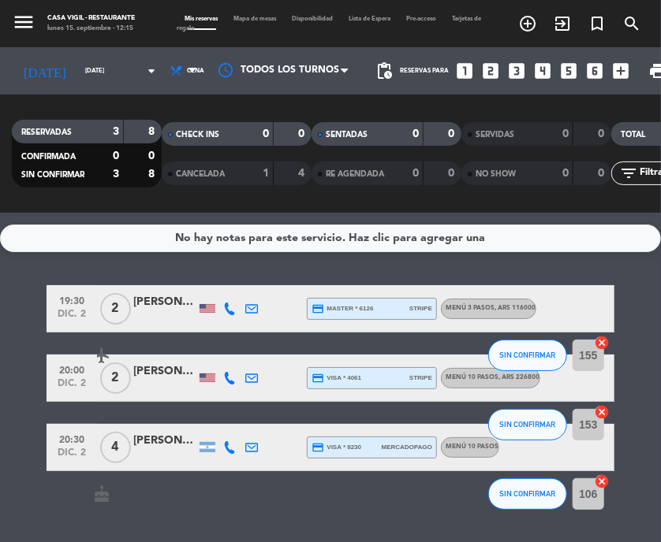
type input "[DATE]"
